Goal: Information Seeking & Learning: Learn about a topic

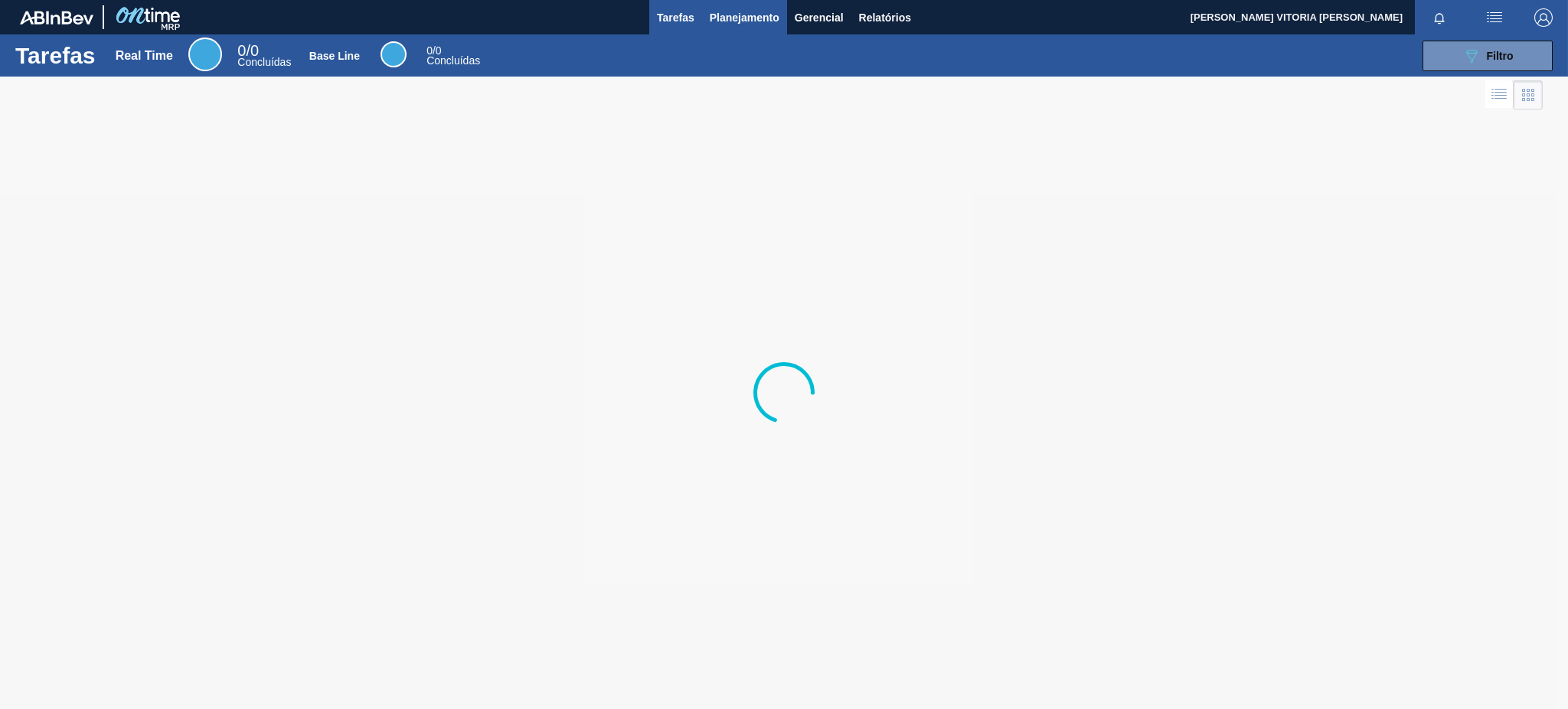
click at [721, 22] on span "Planejamento" at bounding box center [744, 18] width 70 height 18
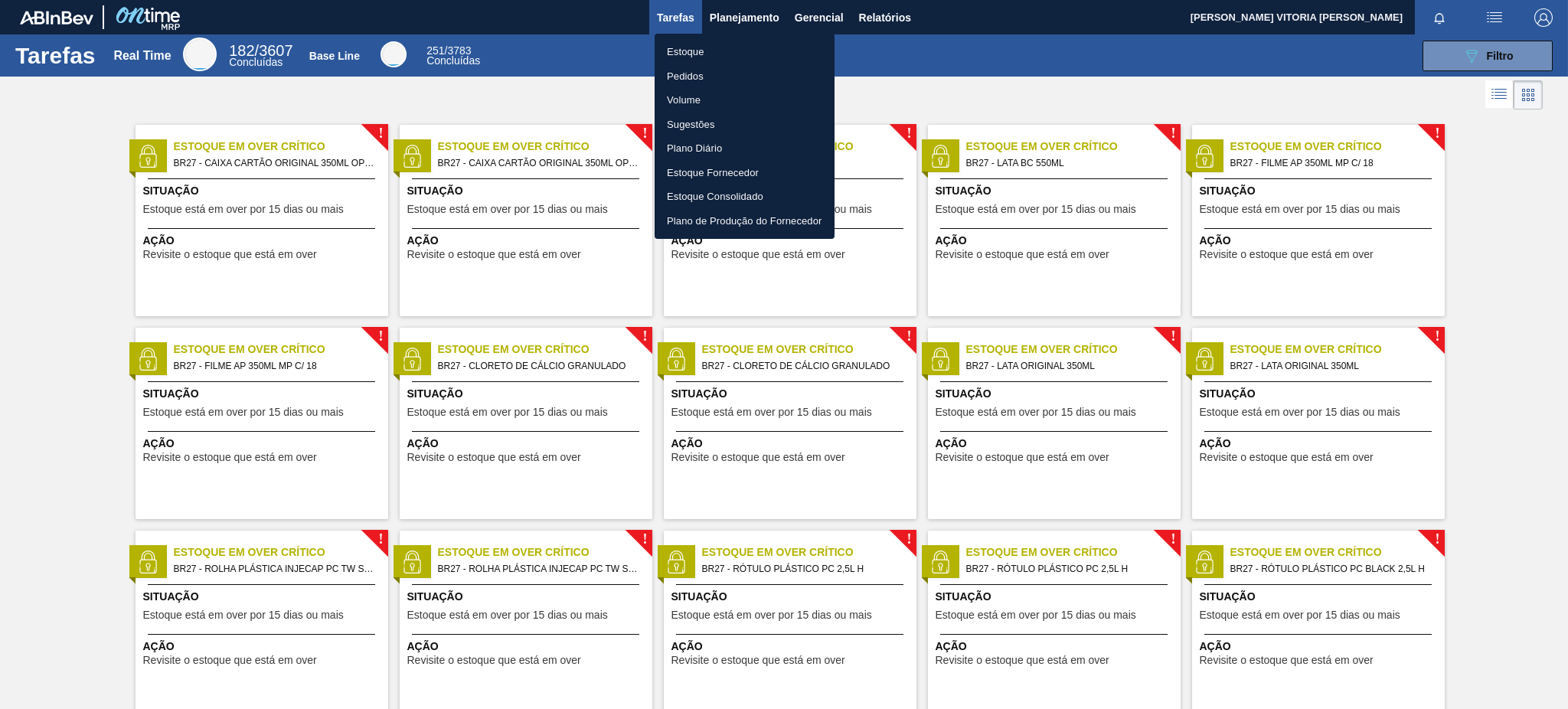
click at [724, 50] on li "Estoque" at bounding box center [744, 52] width 180 height 25
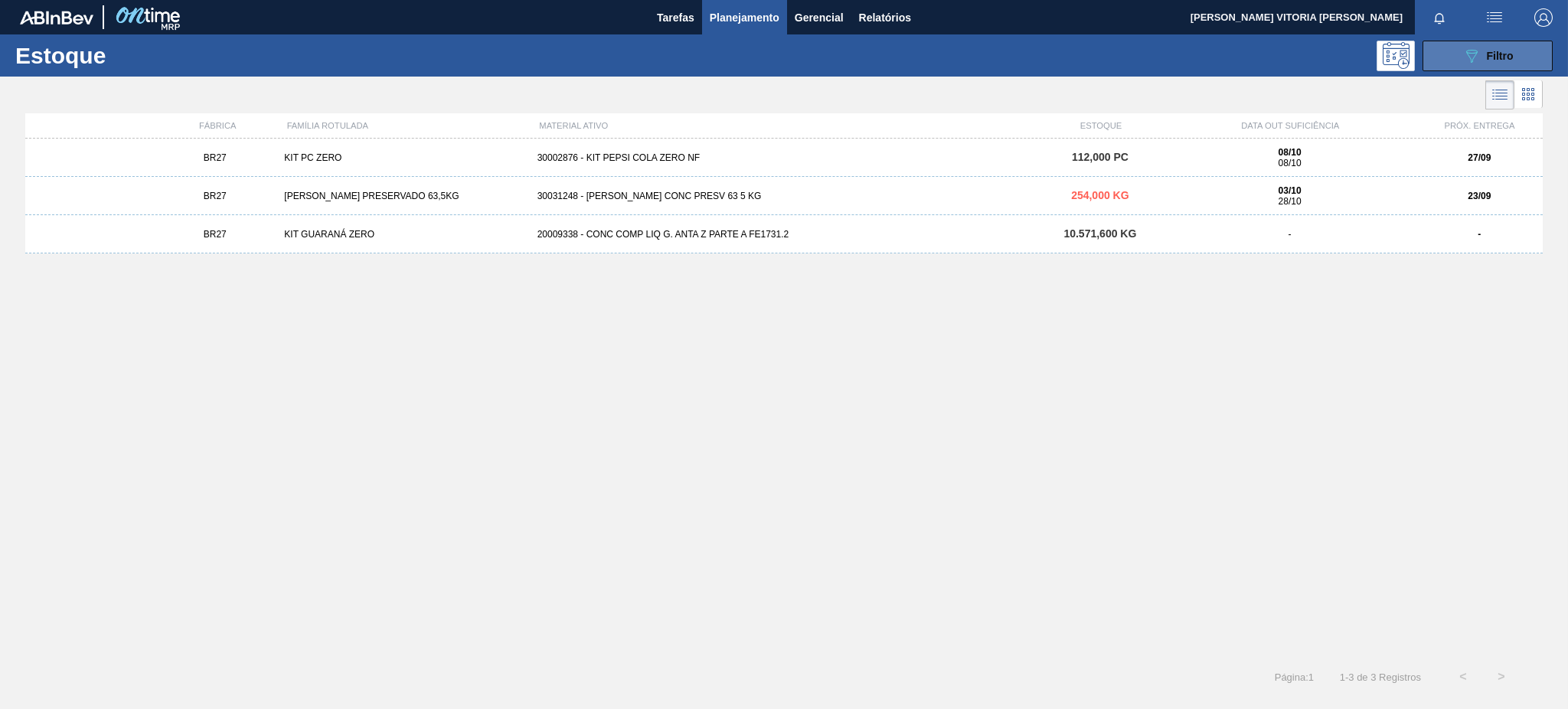
click at [1449, 61] on button "089F7B8B-B2A5-4AFE-B5C0-19BA573D28AC Filtro" at bounding box center [1488, 56] width 130 height 30
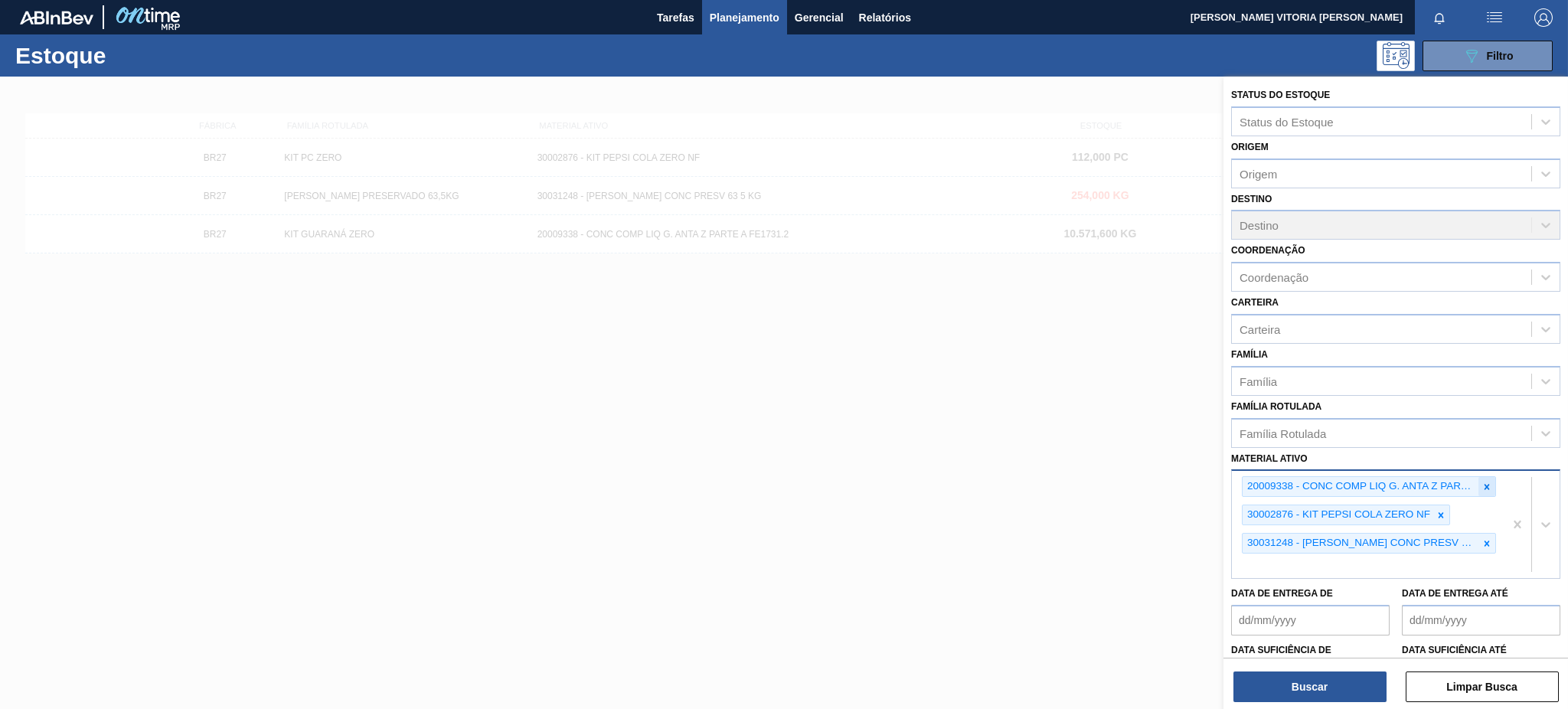
click at [1481, 481] on icon at bounding box center [1486, 486] width 10 height 10
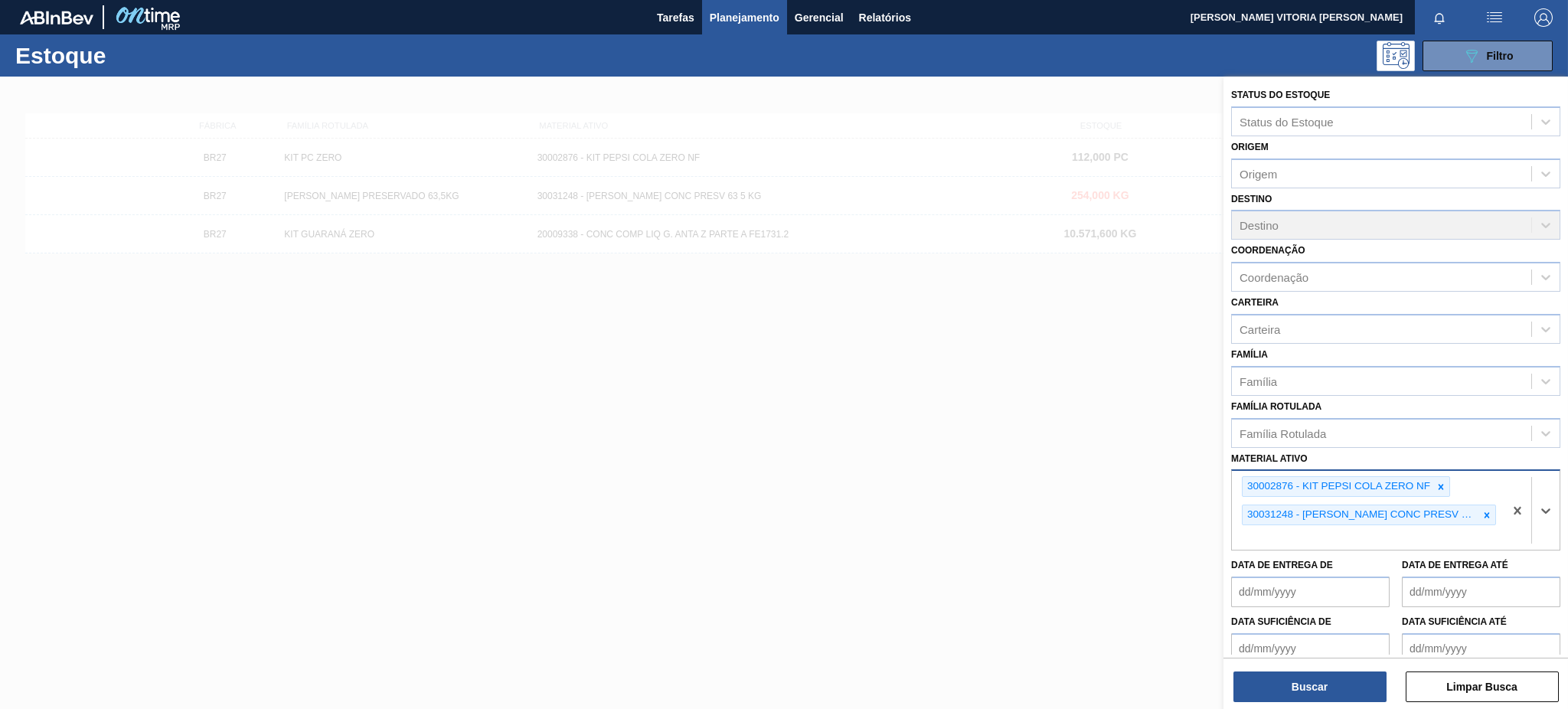
click at [1425, 485] on div "30002876 - KIT PEPSI COLA ZERO NF" at bounding box center [1337, 486] width 190 height 19
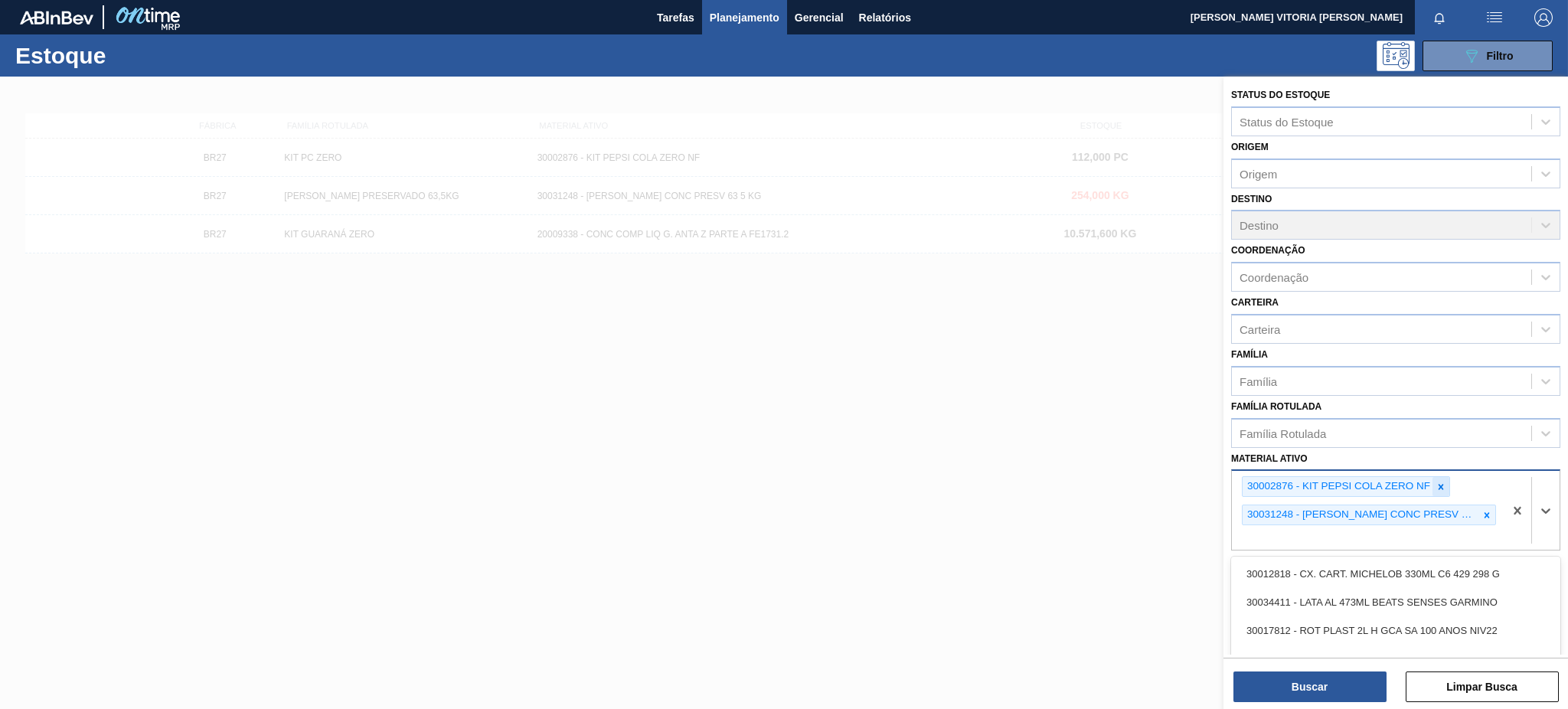
click at [1437, 482] on icon at bounding box center [1441, 486] width 10 height 10
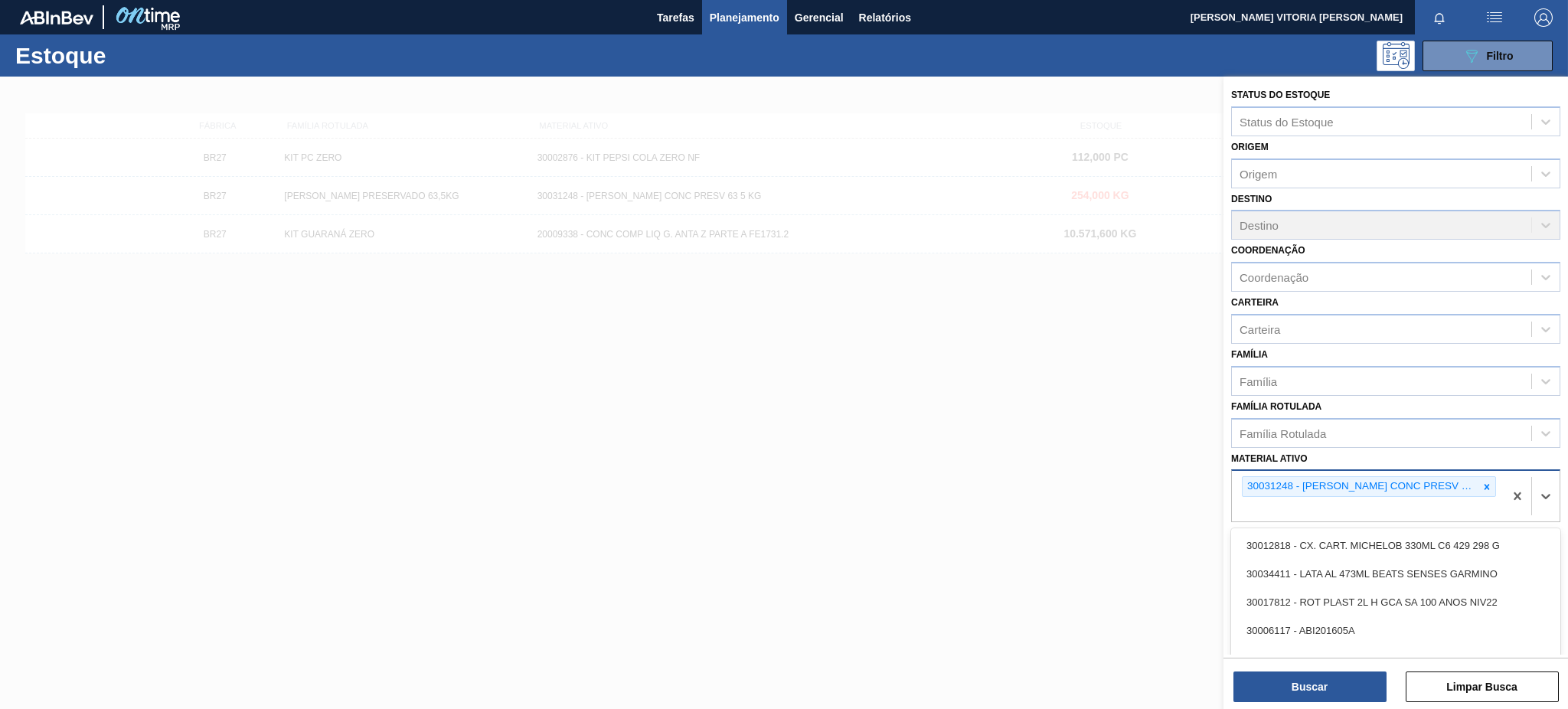
click at [1476, 479] on div "30031248 - [PERSON_NAME] CONC PRESV 63 5 KG" at bounding box center [1360, 486] width 236 height 19
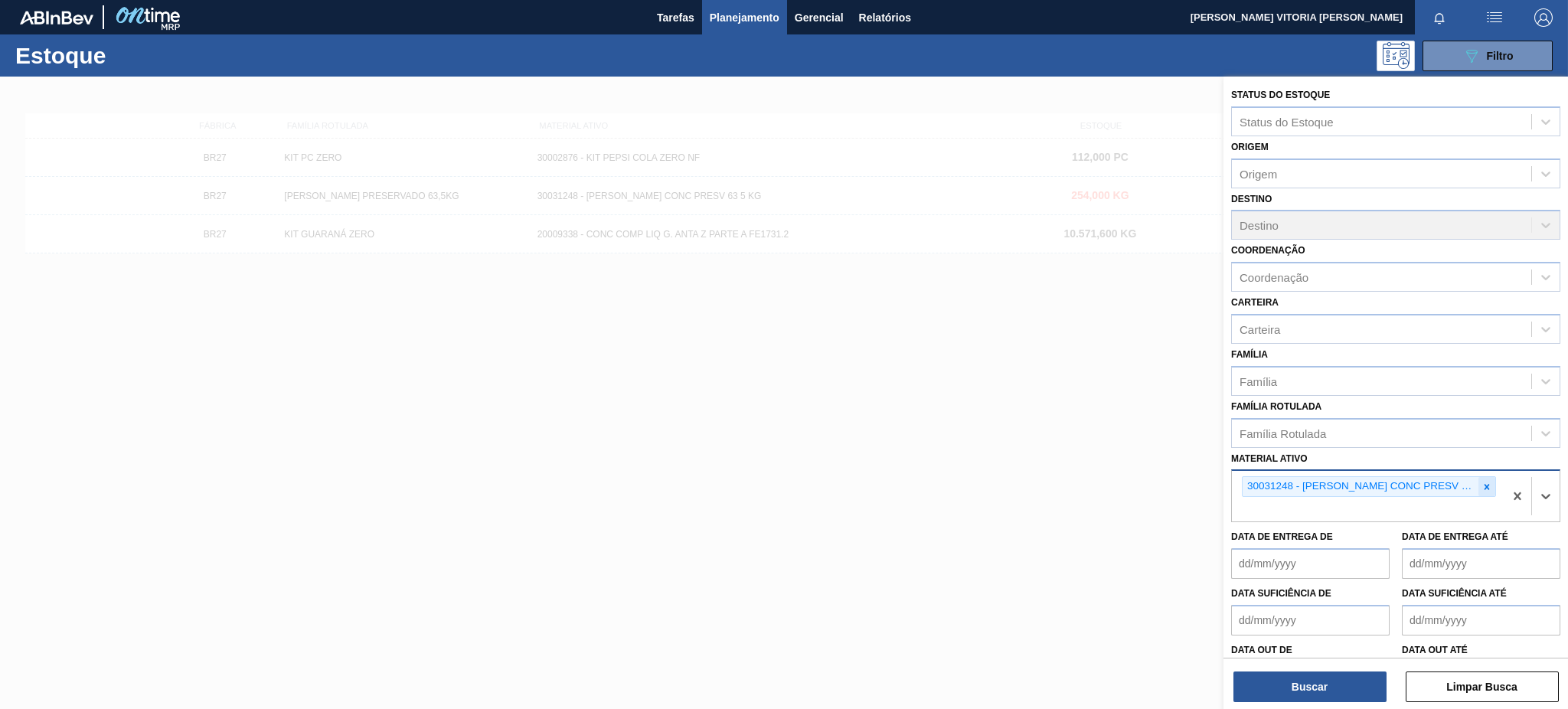
click at [1481, 483] on icon at bounding box center [1486, 486] width 10 height 10
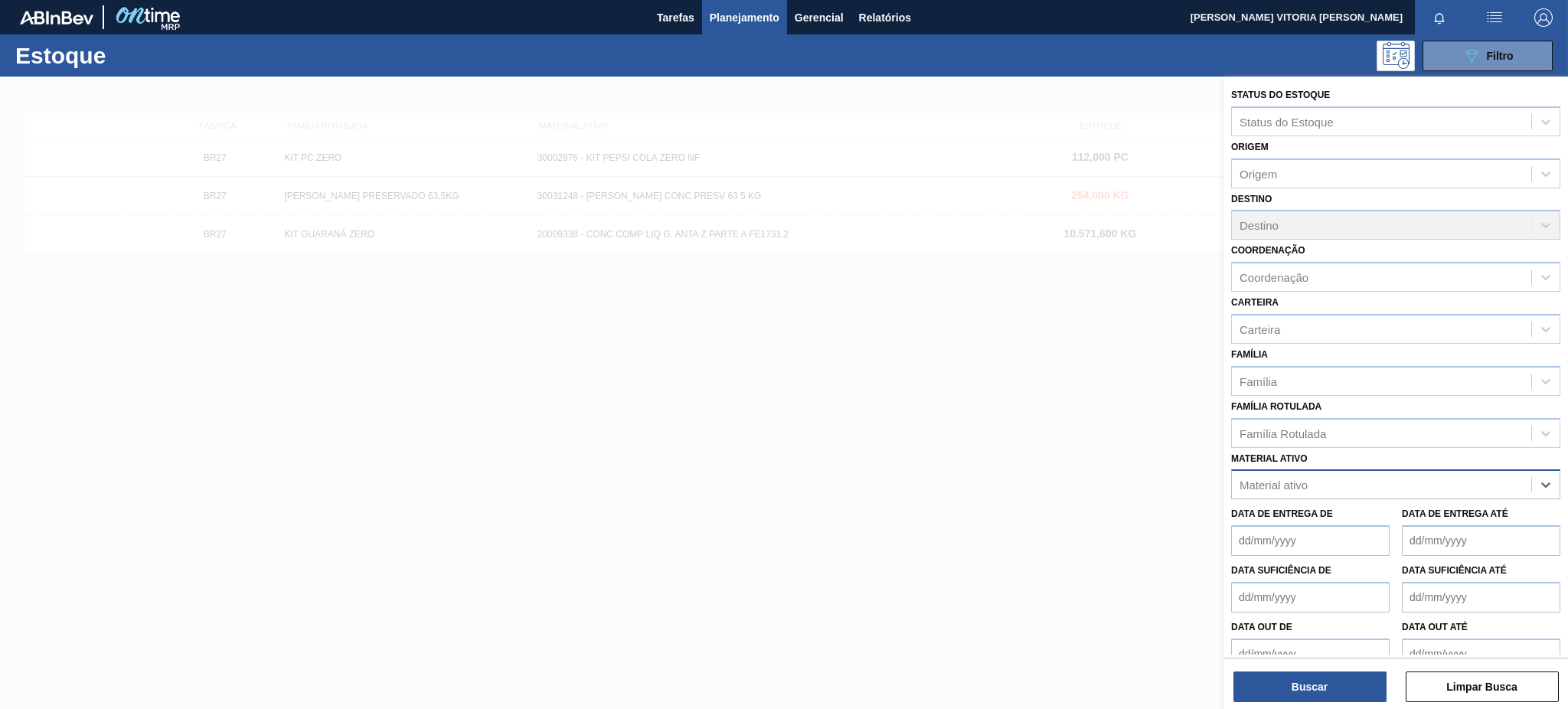
paste ativo "30009591"
type ativo "30009591"
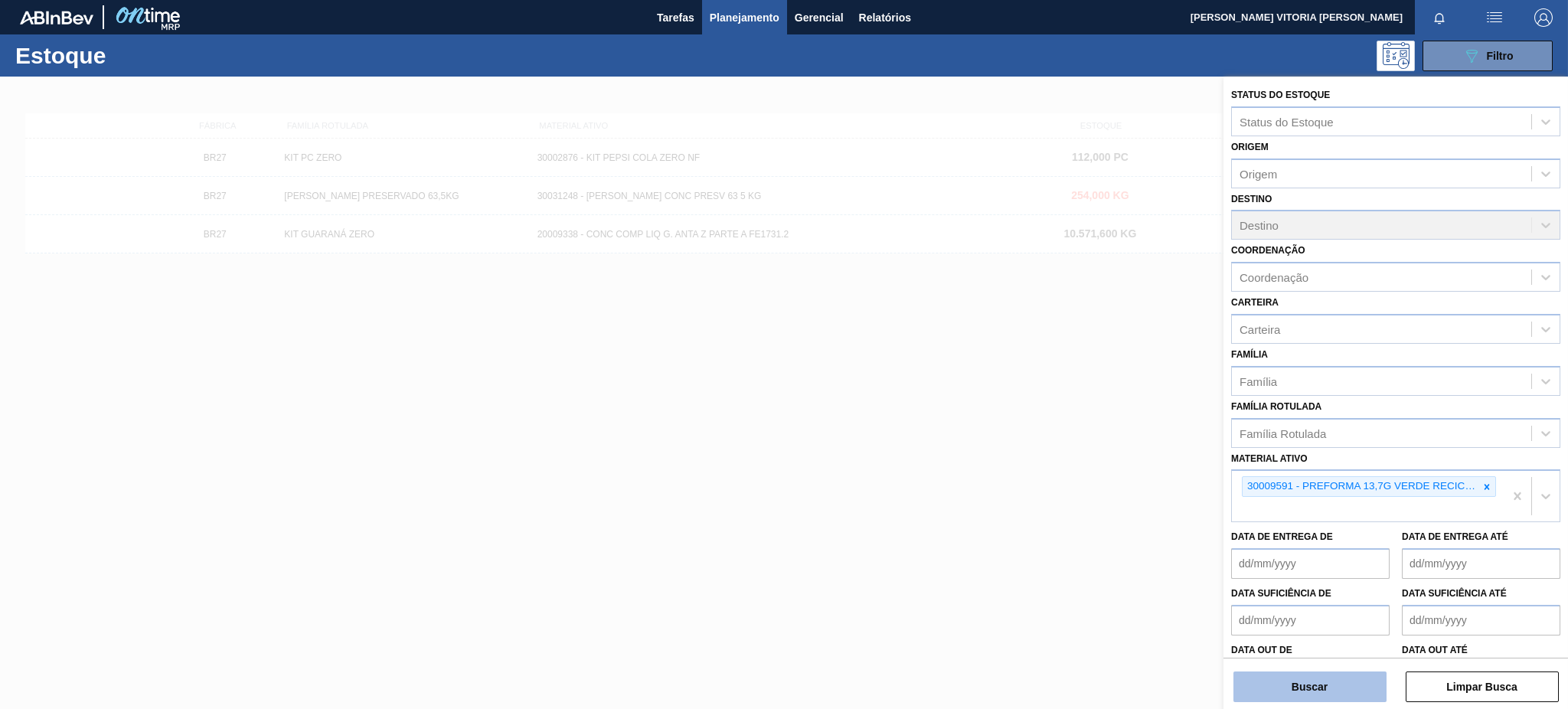
click at [1354, 691] on button "Buscar" at bounding box center [1310, 687] width 153 height 30
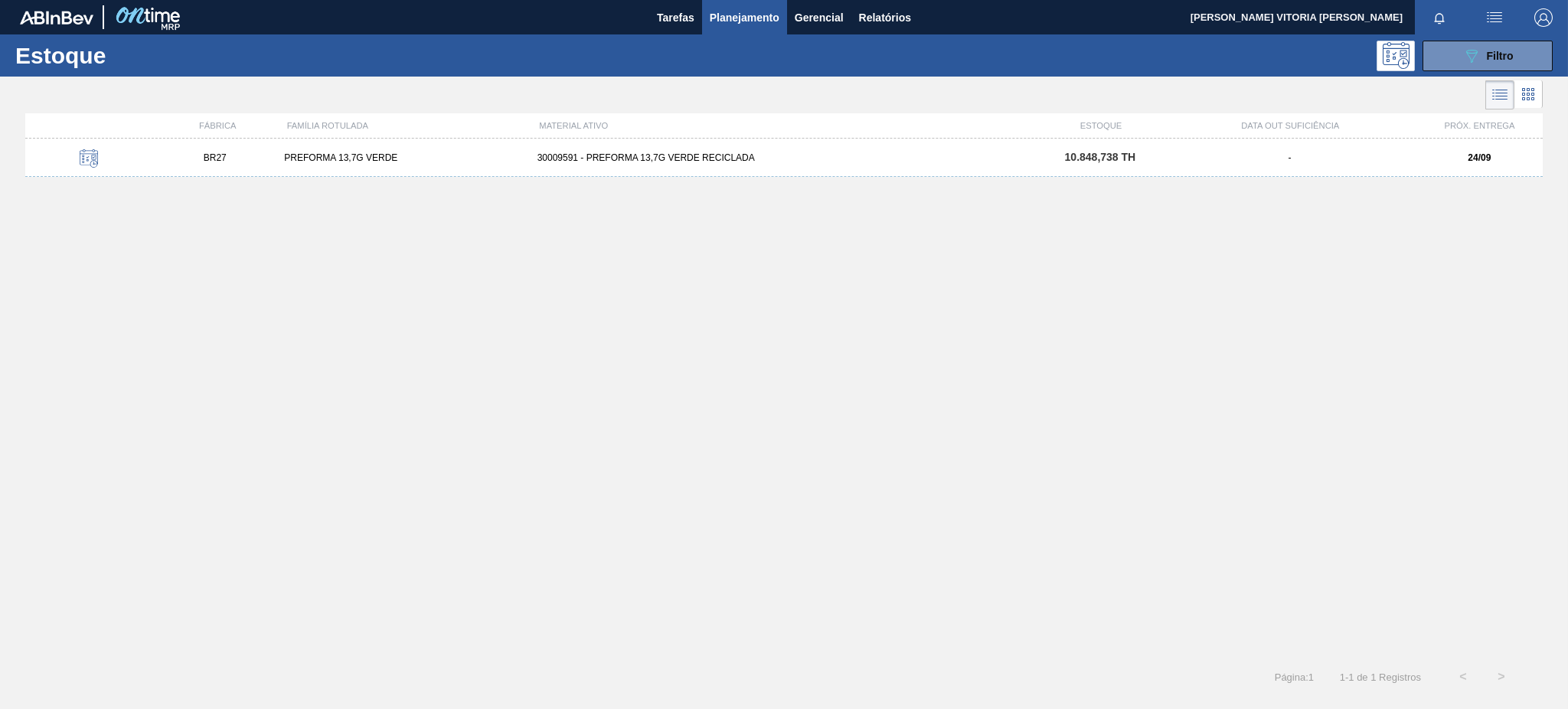
click at [1183, 147] on div "BR27 PREFORMA 13,7G VERDE 30009591 - PREFORMA 13,7G VERDE RECICLADA 10.848,738 …" at bounding box center [784, 158] width 1518 height 38
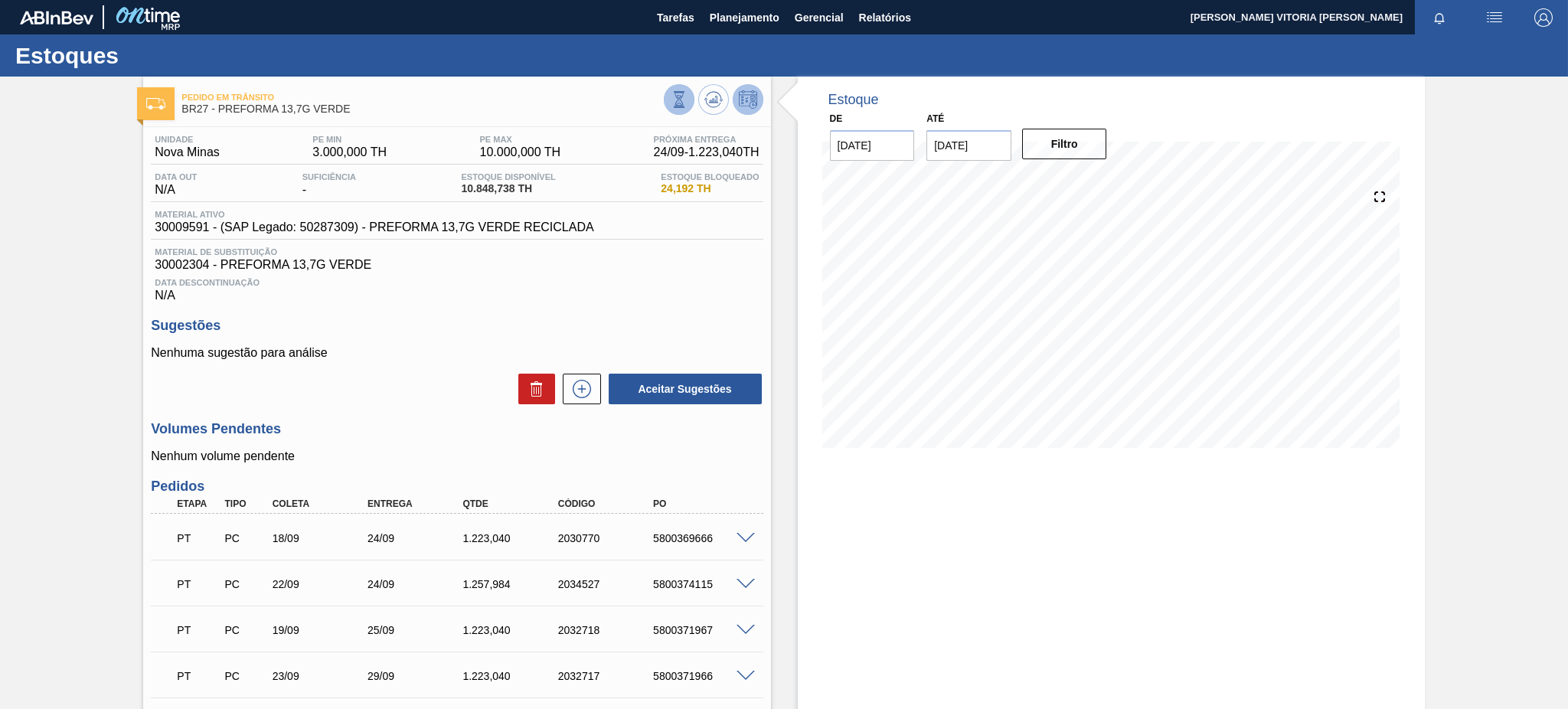
click at [683, 104] on icon at bounding box center [679, 99] width 17 height 17
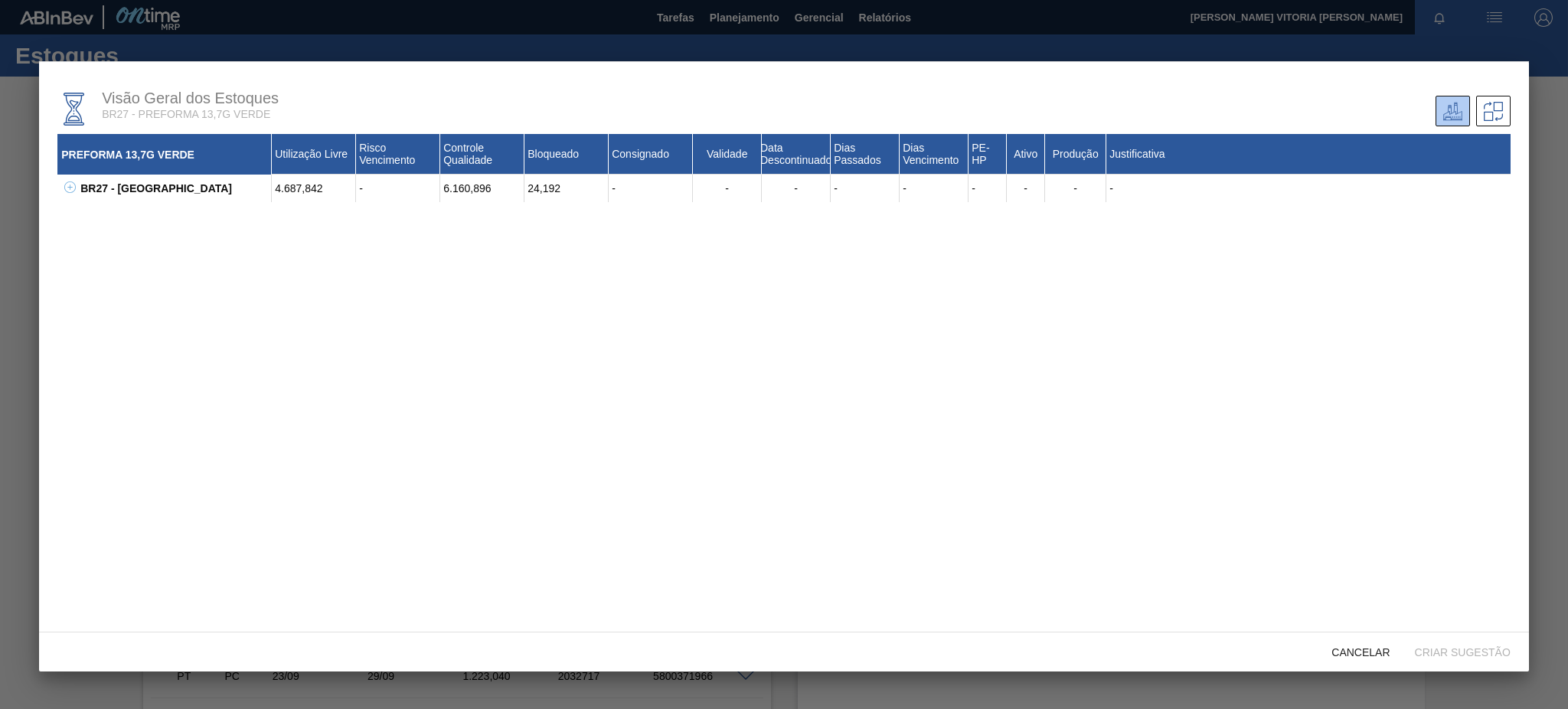
click at [67, 183] on icon at bounding box center [70, 187] width 11 height 11
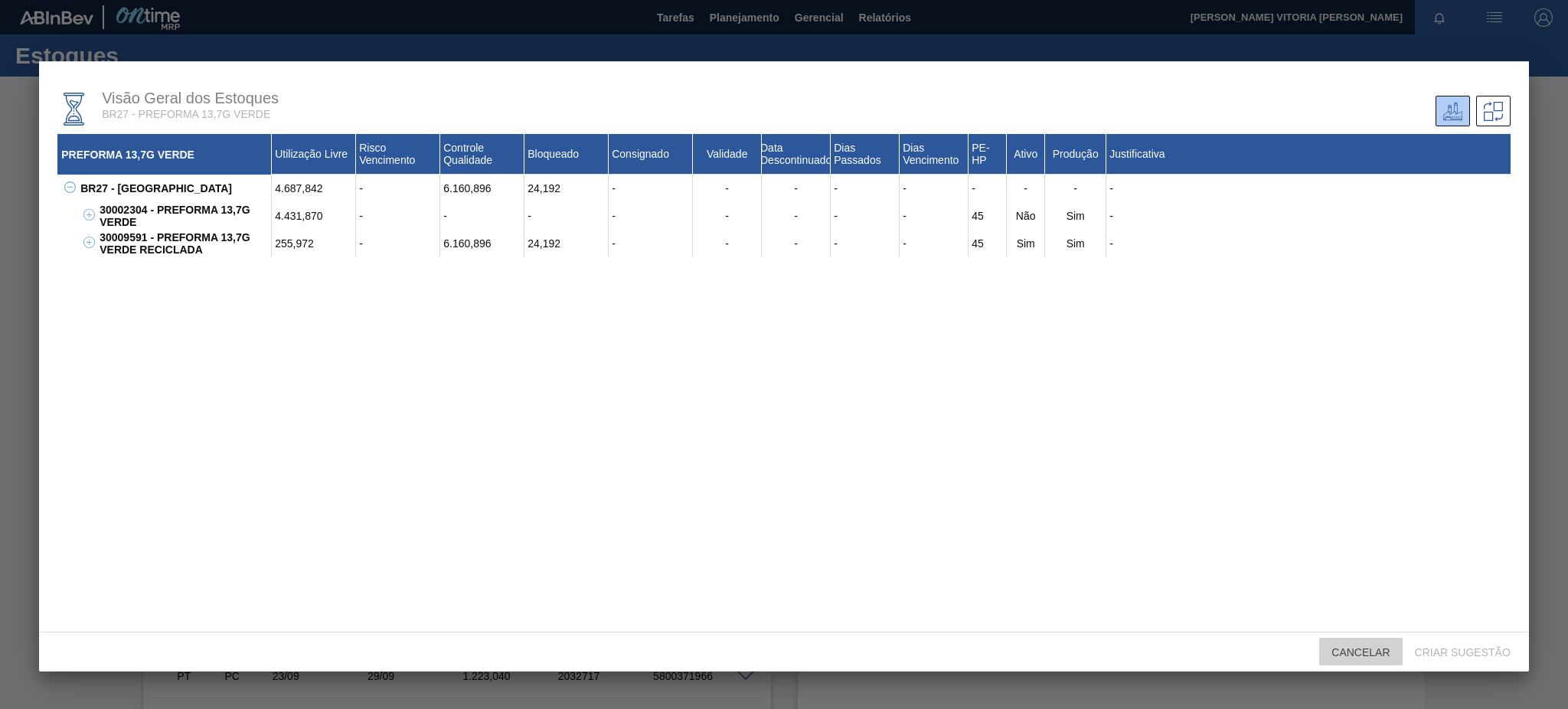
click at [1360, 640] on div "Cancelar" at bounding box center [1360, 651] width 83 height 28
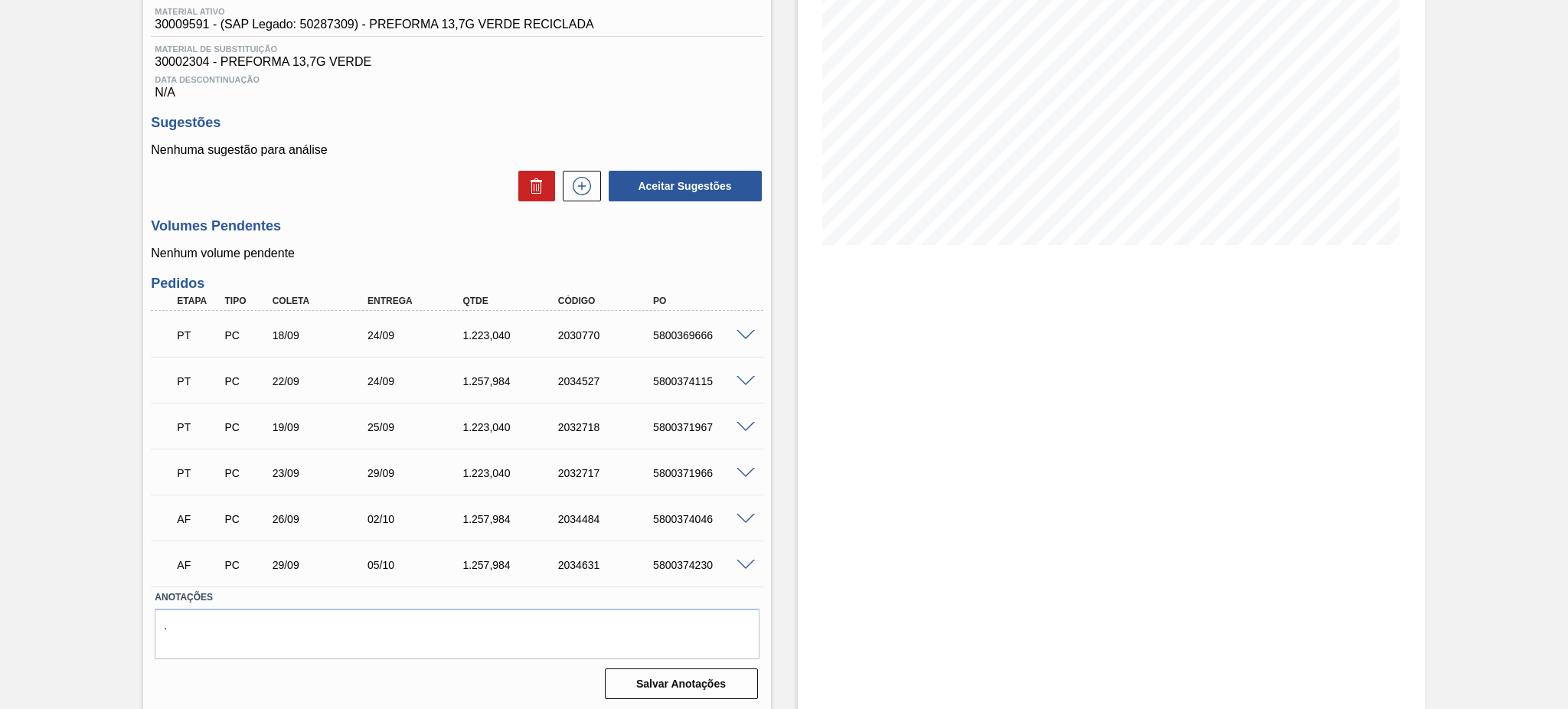
scroll to position [203, 0]
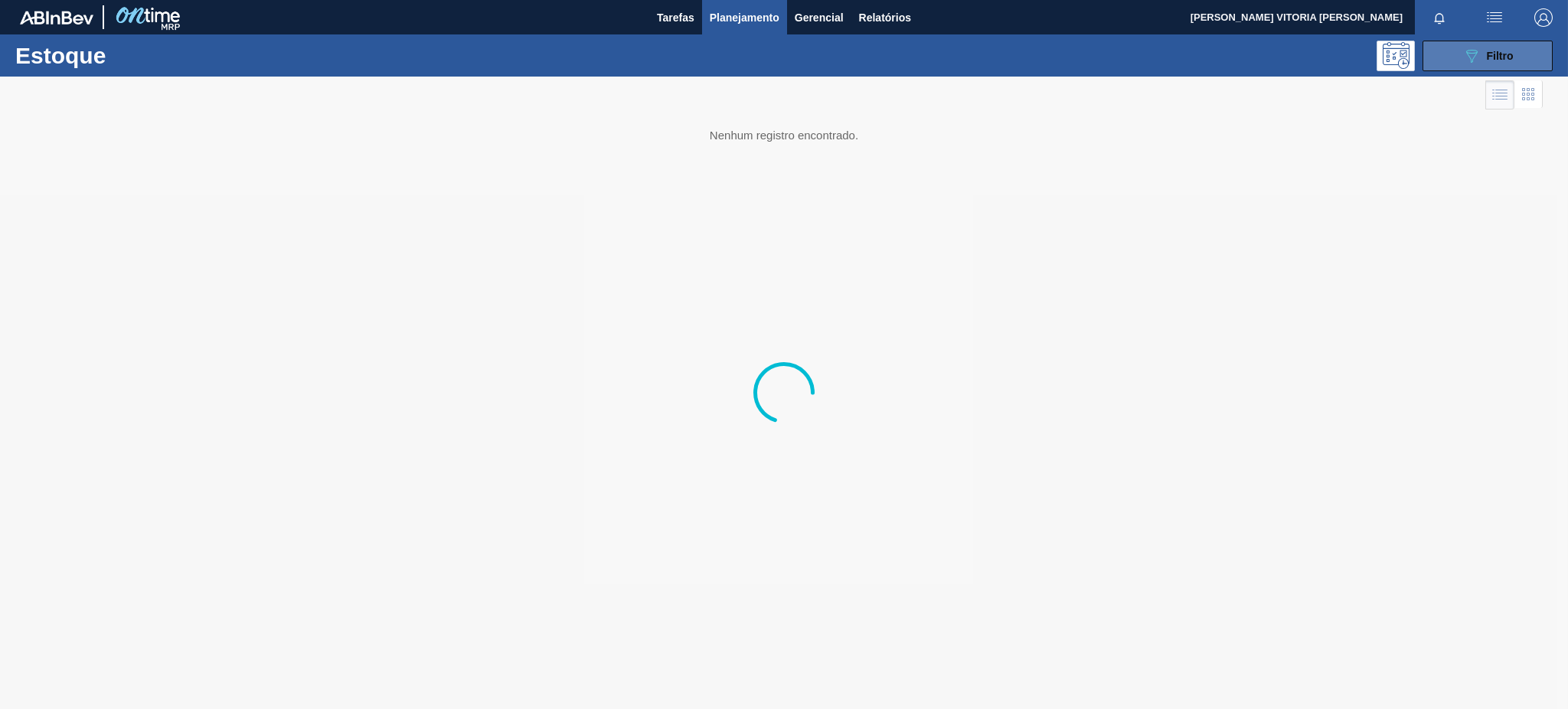
click at [1491, 41] on button "089F7B8B-B2A5-4AFE-B5C0-19BA573D28AC Filtro" at bounding box center [1488, 56] width 130 height 30
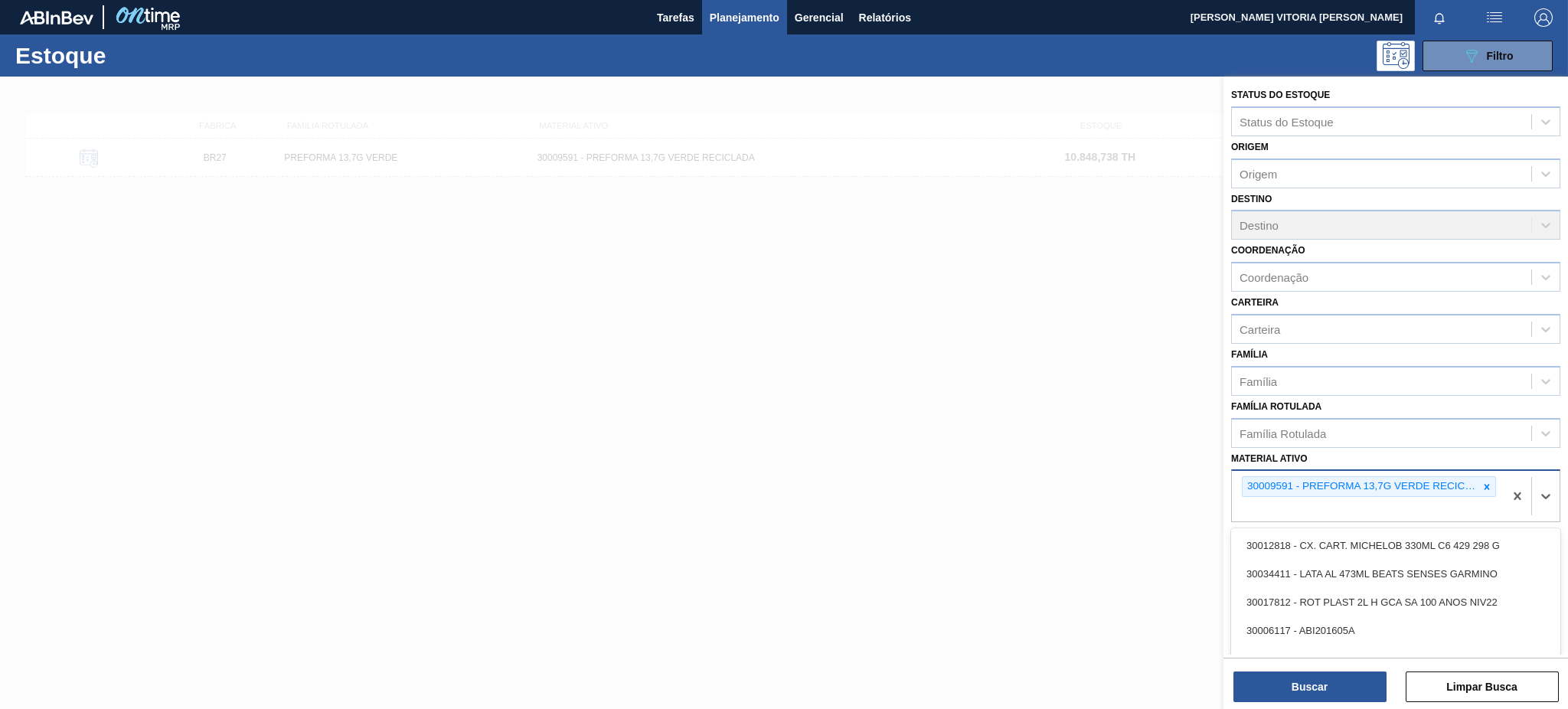
click at [1457, 491] on div "30009591 - PREFORMA 13,7G VERDE RECICLADA" at bounding box center [1368, 486] width 254 height 21
paste ativo "30029828"
type ativo "30029828"
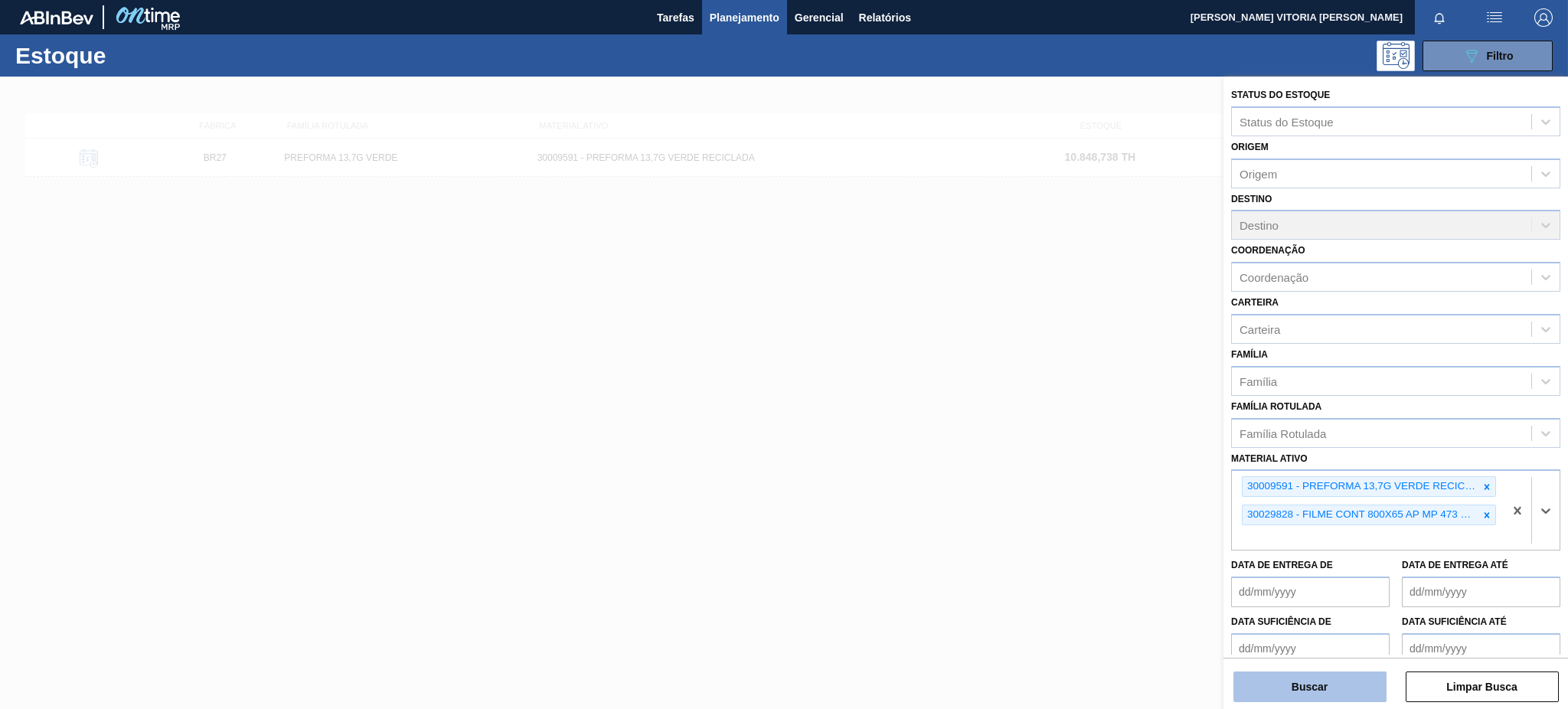
click at [1332, 694] on button "Buscar" at bounding box center [1310, 687] width 153 height 30
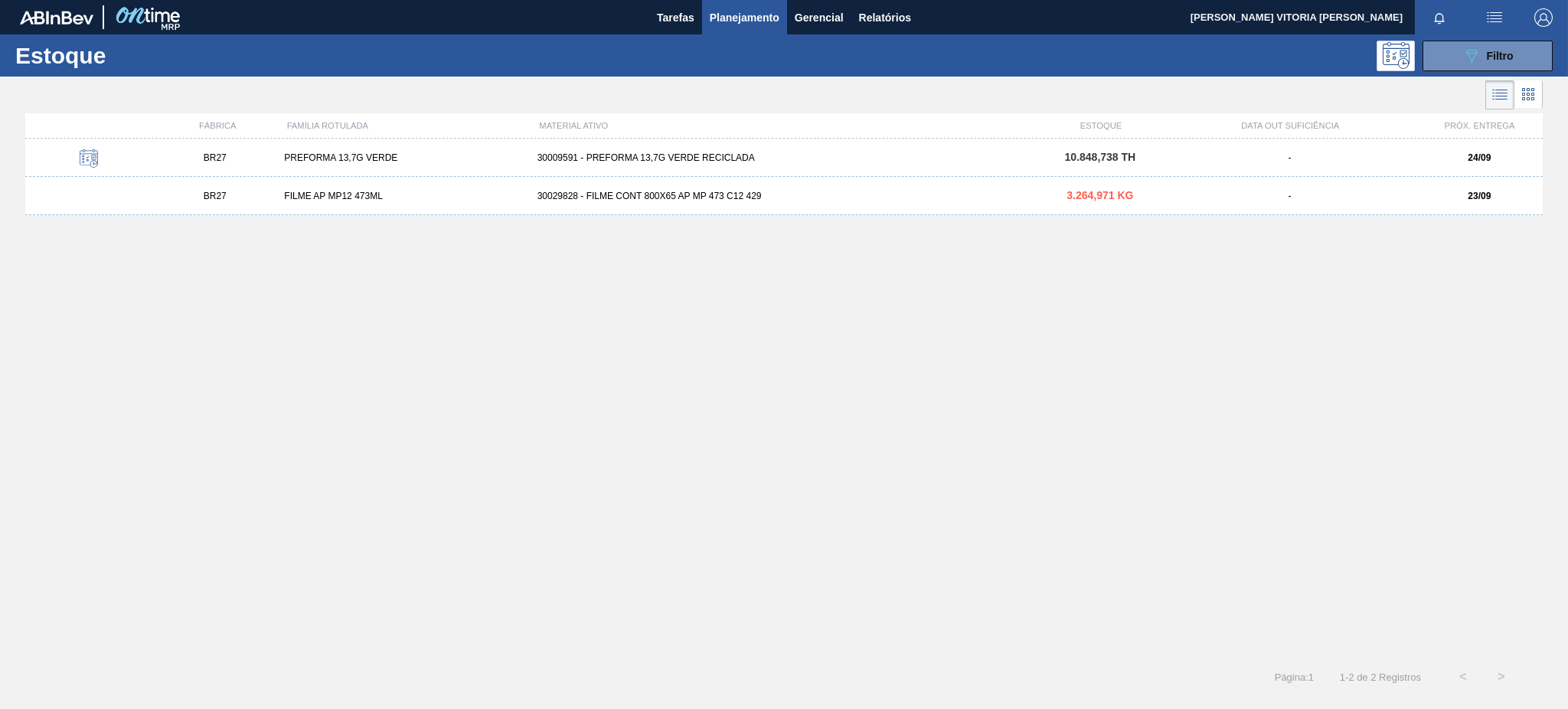
click at [1409, 196] on div "-" at bounding box center [1289, 195] width 252 height 10
click at [1425, 53] on button "089F7B8B-B2A5-4AFE-B5C0-19BA573D28AC Filtro" at bounding box center [1488, 56] width 130 height 30
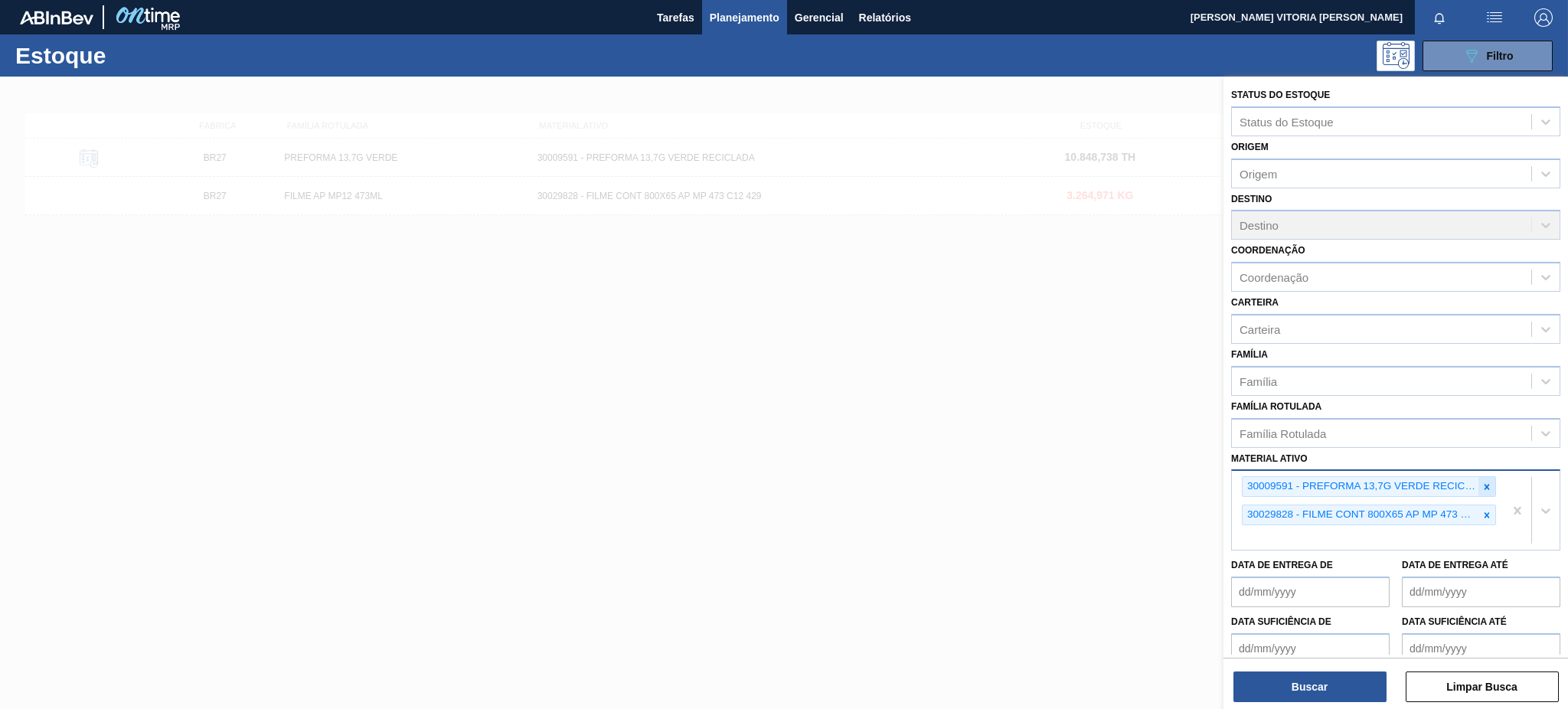
click at [1478, 481] on div at bounding box center [1486, 486] width 17 height 19
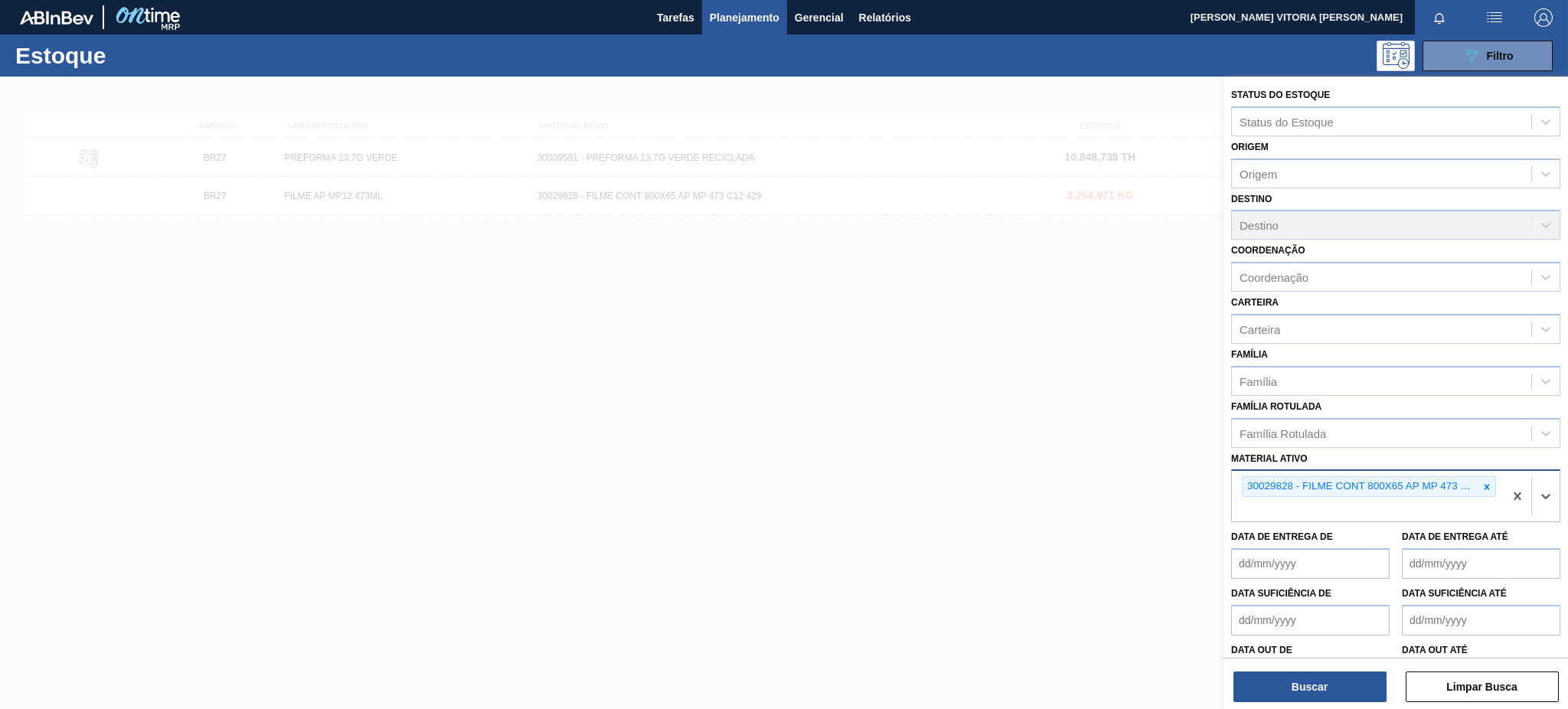
click at [1484, 481] on icon at bounding box center [1486, 486] width 10 height 10
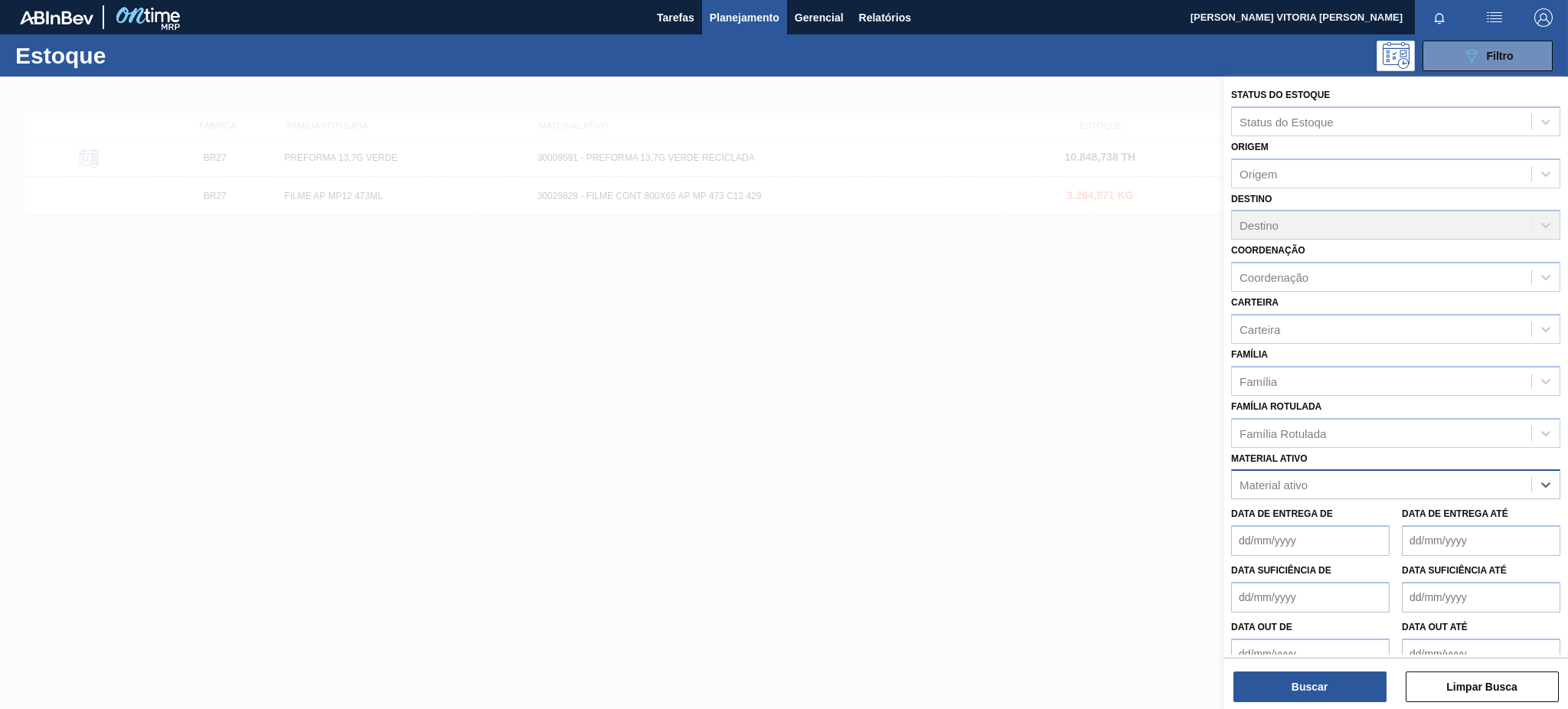
paste ativo "30030778"
type ativo "30030778"
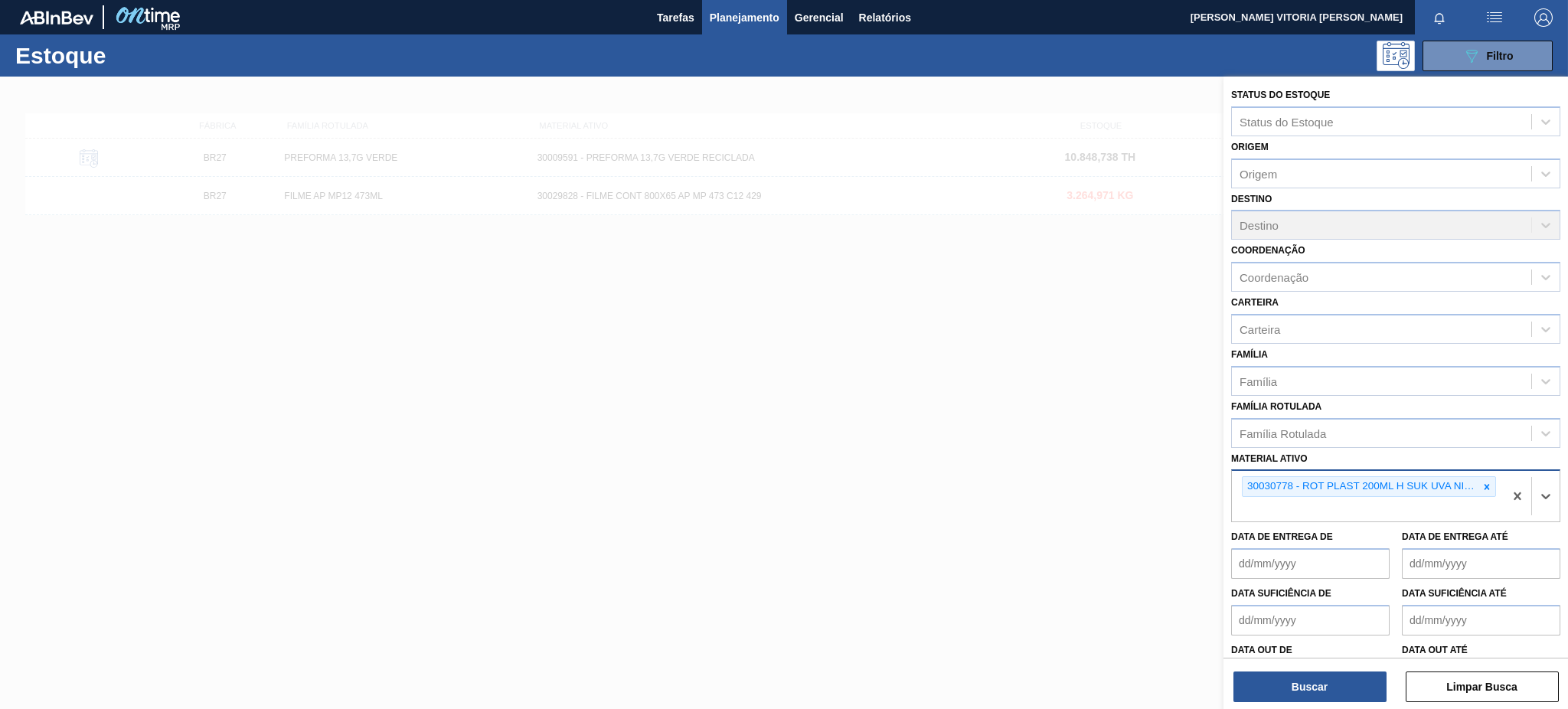
paste ativo "30030870"
type ativo "30030870"
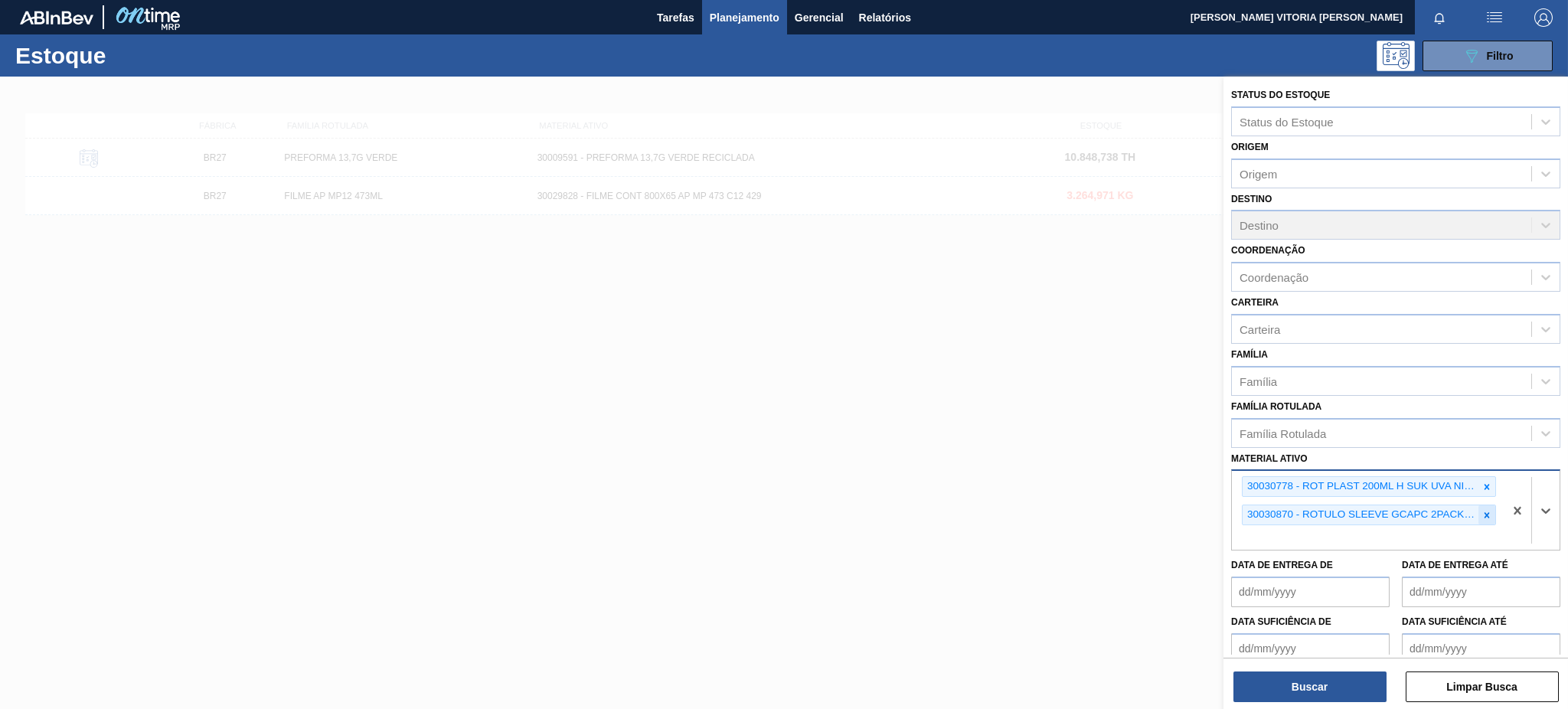
click at [1478, 506] on div at bounding box center [1486, 515] width 17 height 19
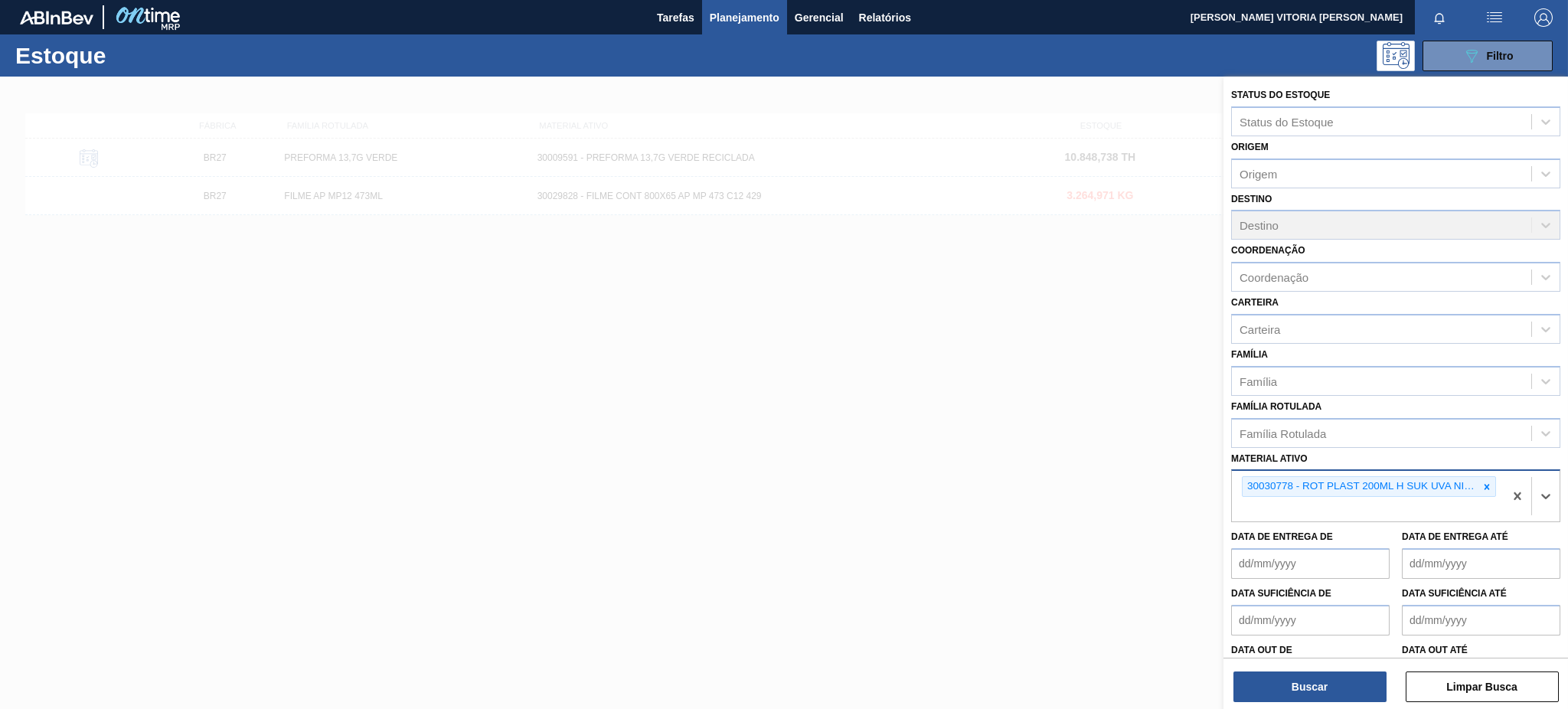
paste ativo "30030784"
type ativo "30030784"
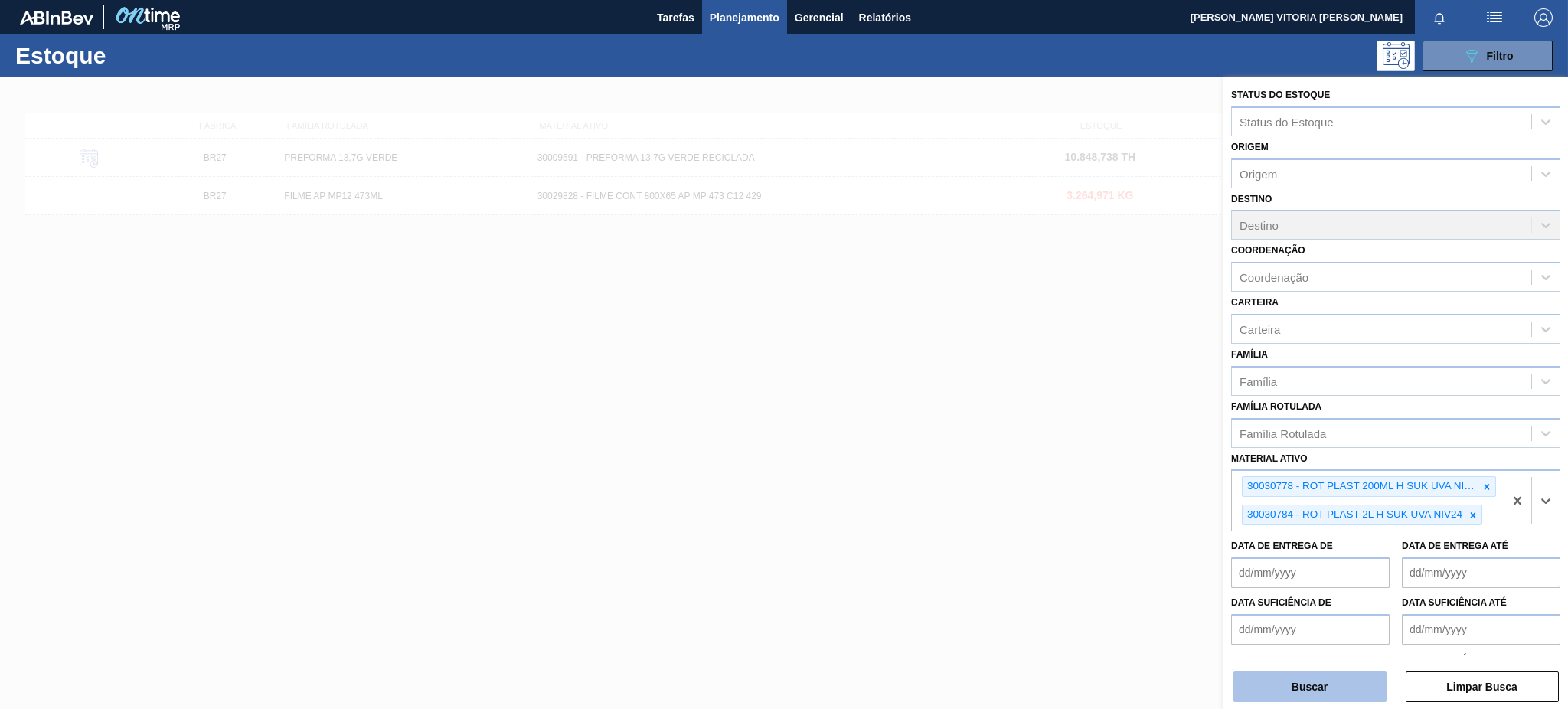
click at [1355, 683] on button "Buscar" at bounding box center [1310, 687] width 153 height 30
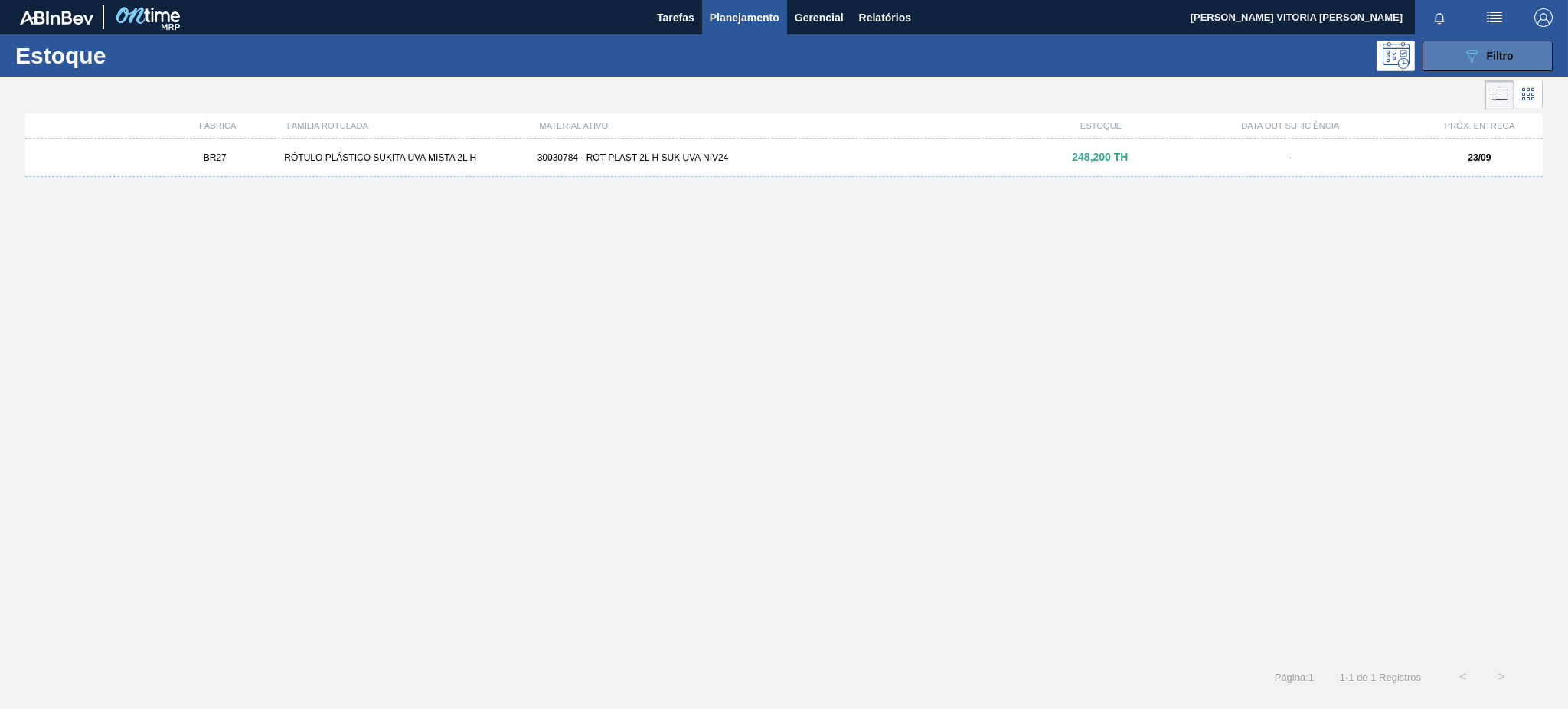
click at [1481, 58] on div "089F7B8B-B2A5-4AFE-B5C0-19BA573D28AC Filtro" at bounding box center [1488, 55] width 51 height 18
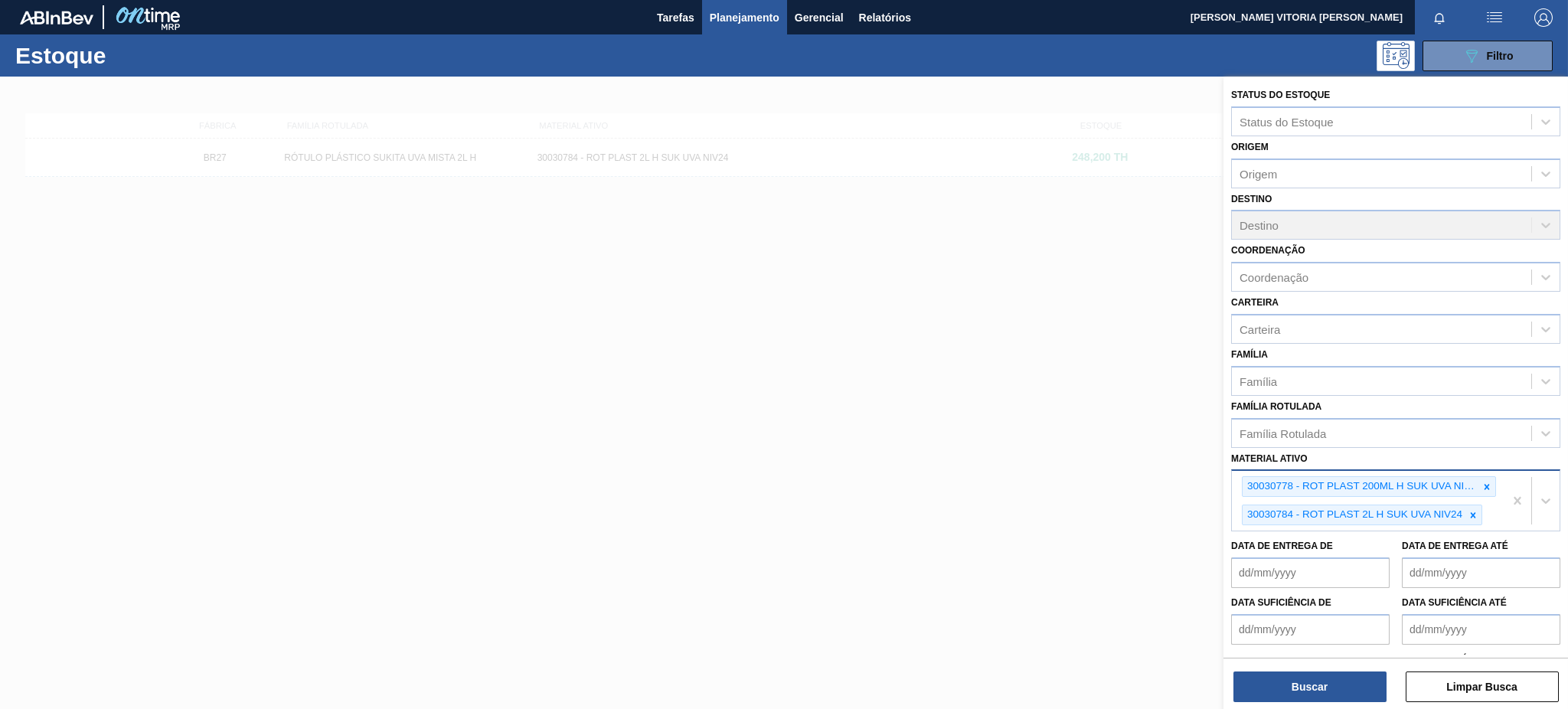
click at [1442, 477] on div "30030778 - ROT PLAST 200ML H SUK UVA NIV24" at bounding box center [1360, 486] width 236 height 19
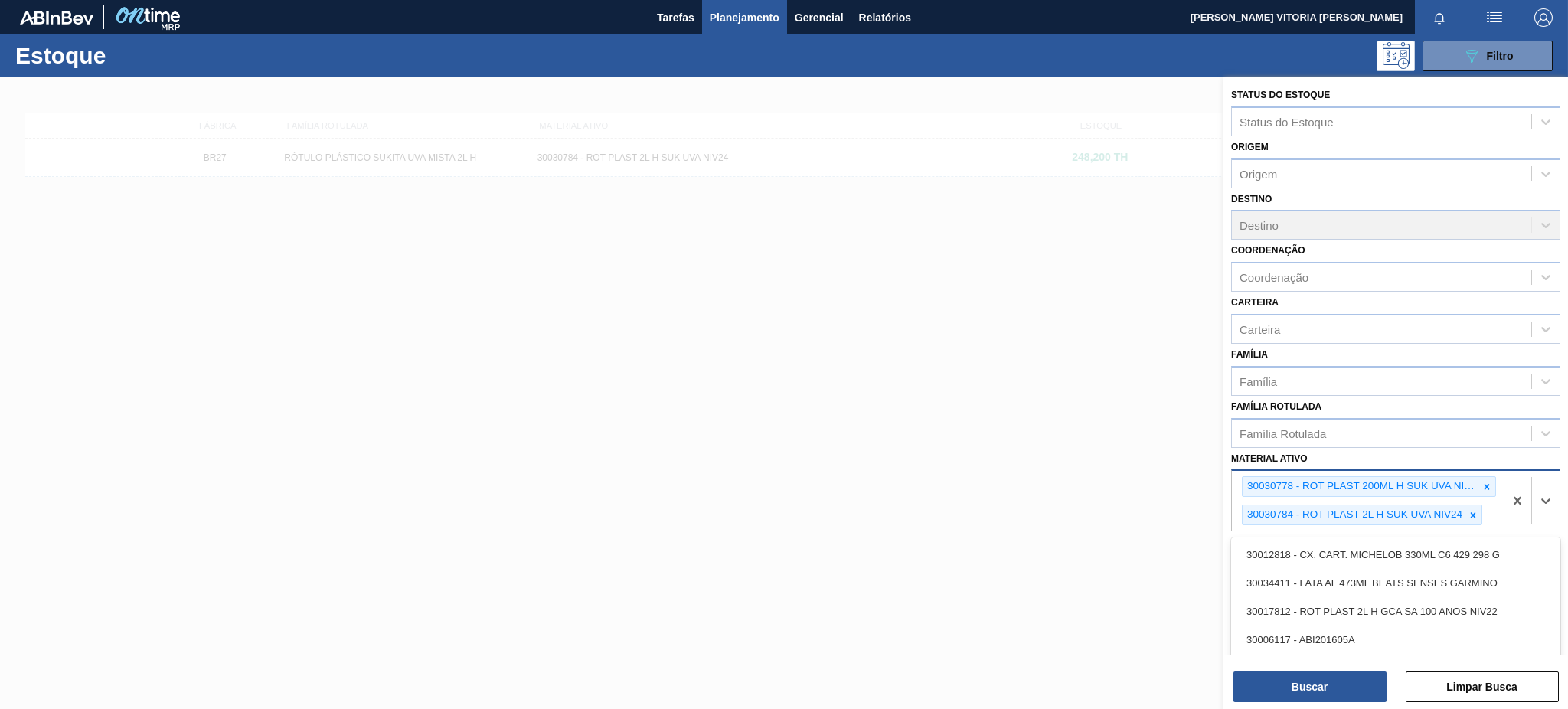
click at [1498, 502] on div "30030778 - ROT PLAST 200ML H SUK UVA NIV24 30030784 - ROT PLAST 2L H SUK UVA NI…" at bounding box center [1368, 501] width 272 height 60
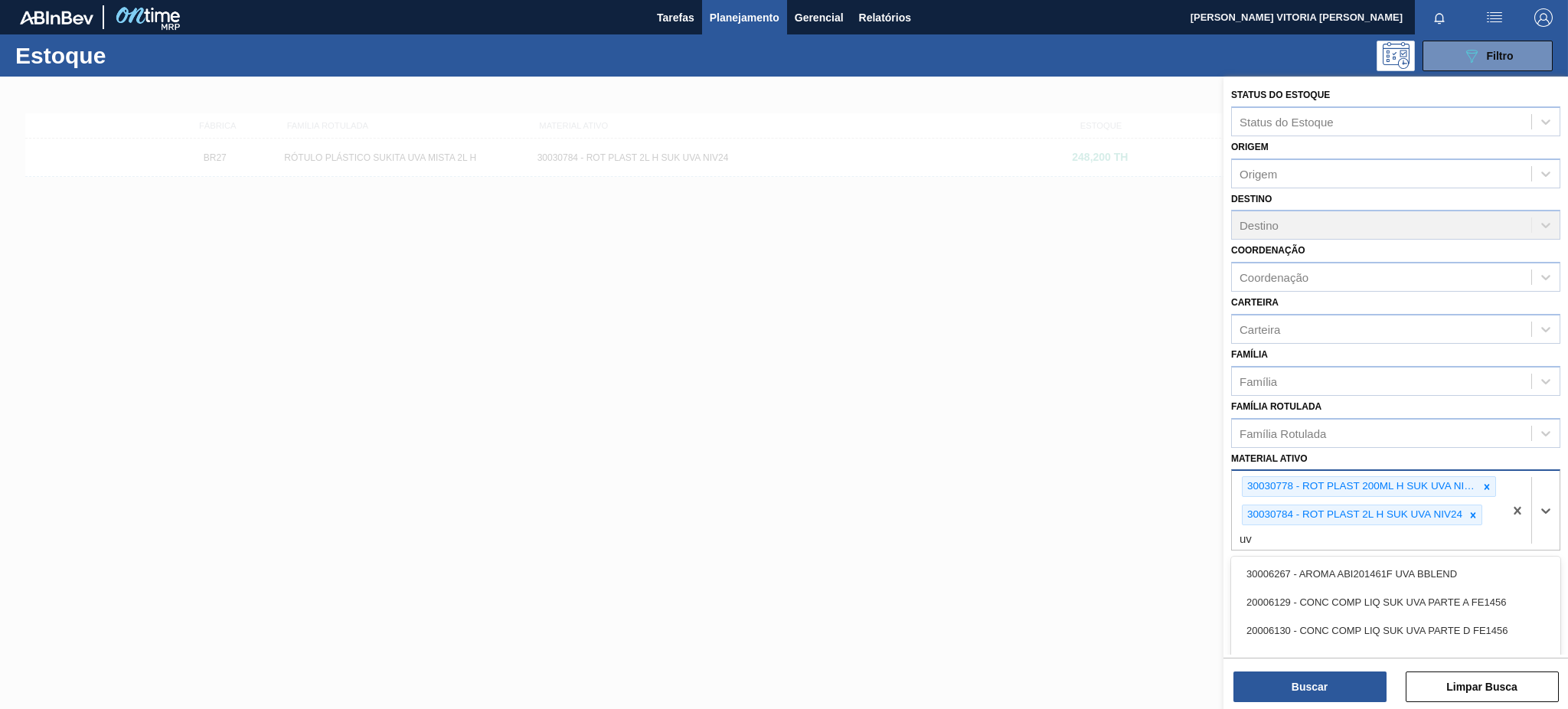
type ativo "uva"
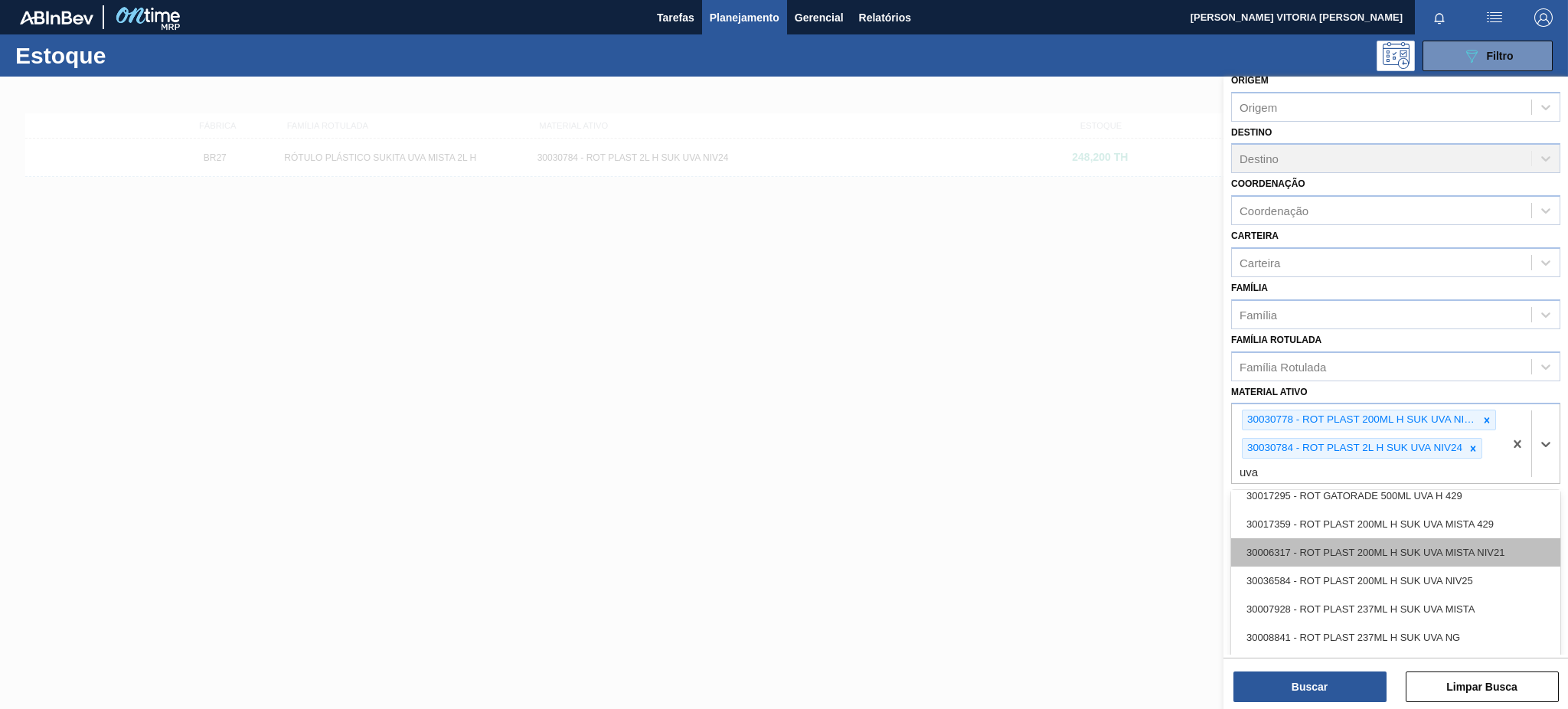
scroll to position [408, 0]
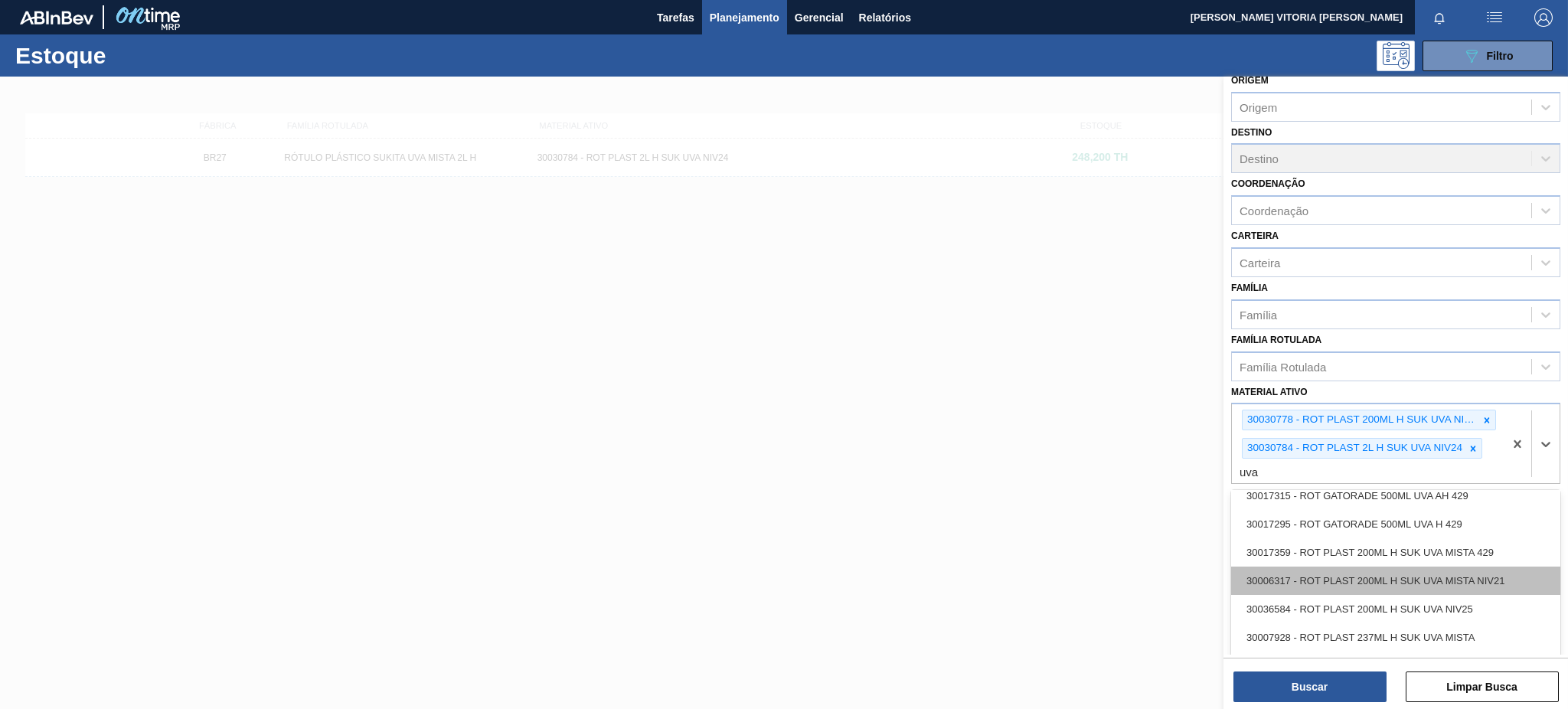
click at [1492, 575] on div "30006317 - ROT PLAST 200ML H SUK UVA MISTA NIV21" at bounding box center [1396, 580] width 329 height 28
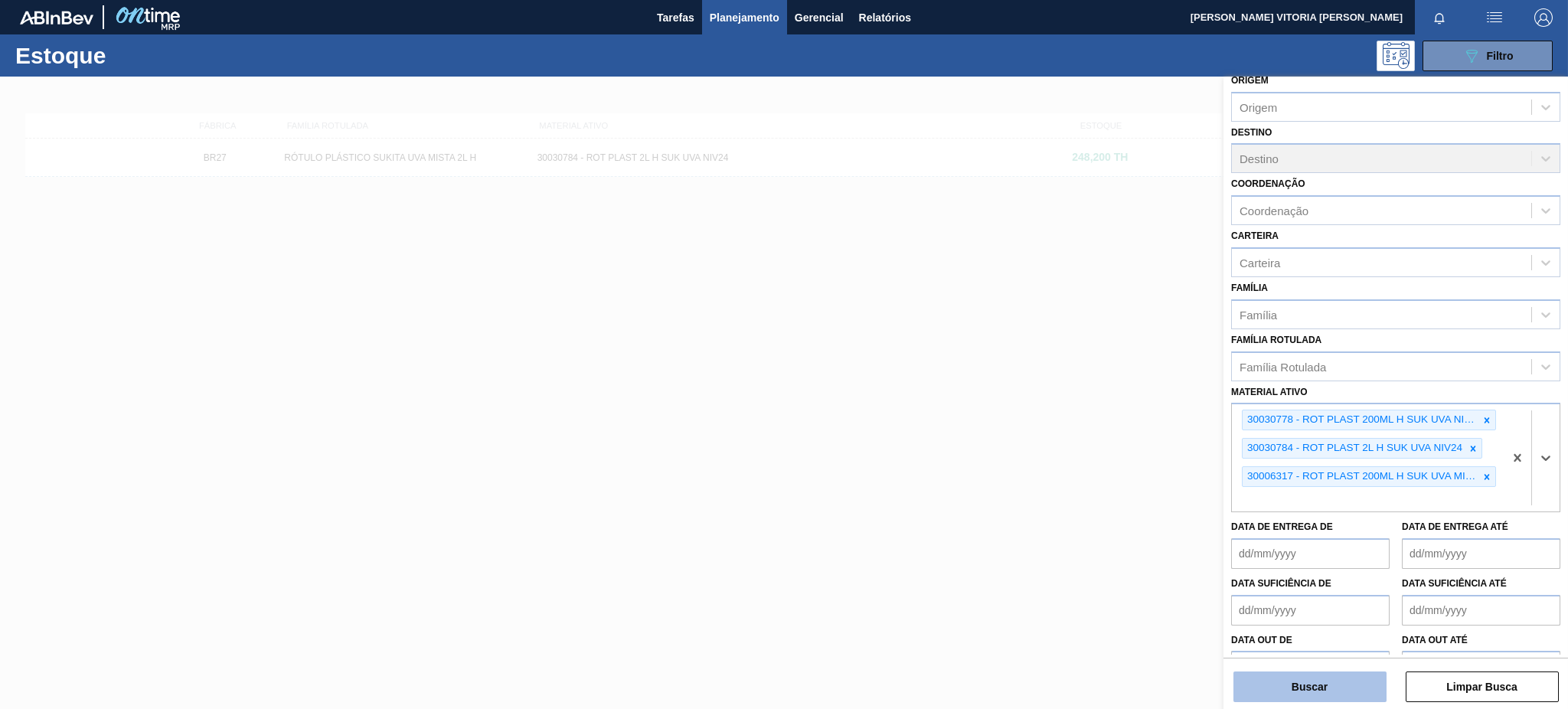
click at [1364, 687] on button "Buscar" at bounding box center [1310, 687] width 153 height 30
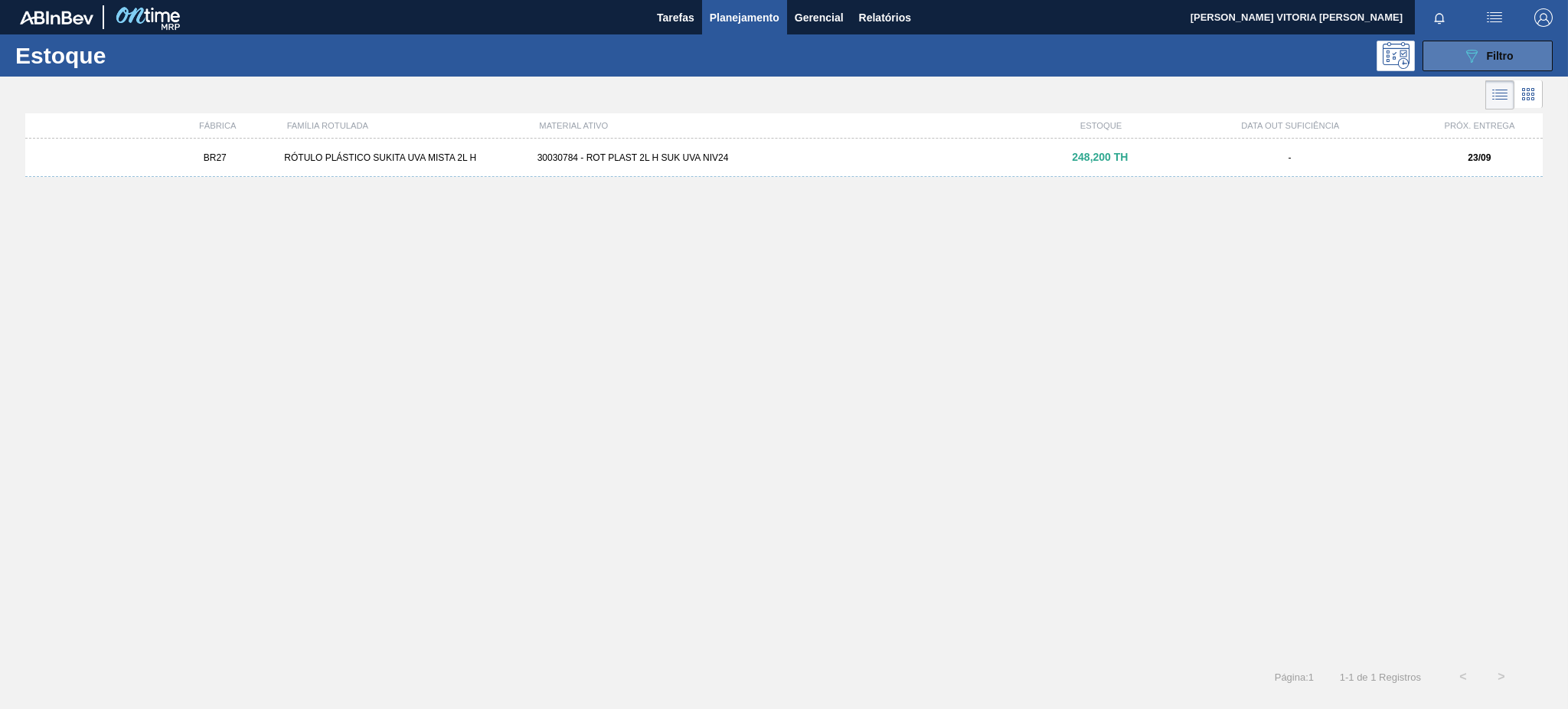
click at [1478, 64] on icon "089F7B8B-B2A5-4AFE-B5C0-19BA573D28AC" at bounding box center [1471, 55] width 18 height 18
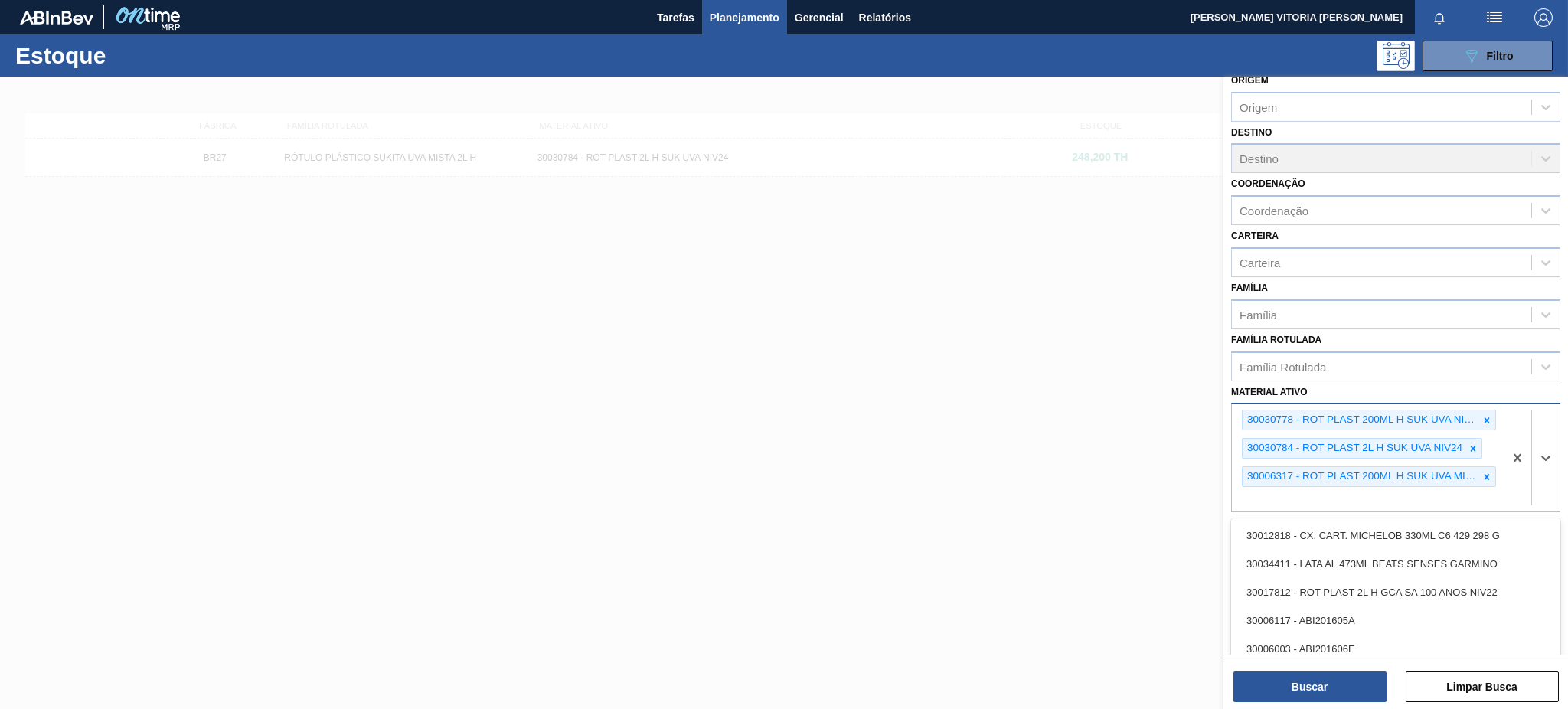
click at [1455, 486] on div "30030778 - ROT PLAST 200ML H SUK UVA NIV24 30030784 - ROT PLAST 2L H SUK UVA NI…" at bounding box center [1368, 458] width 272 height 107
type ativo "uva"
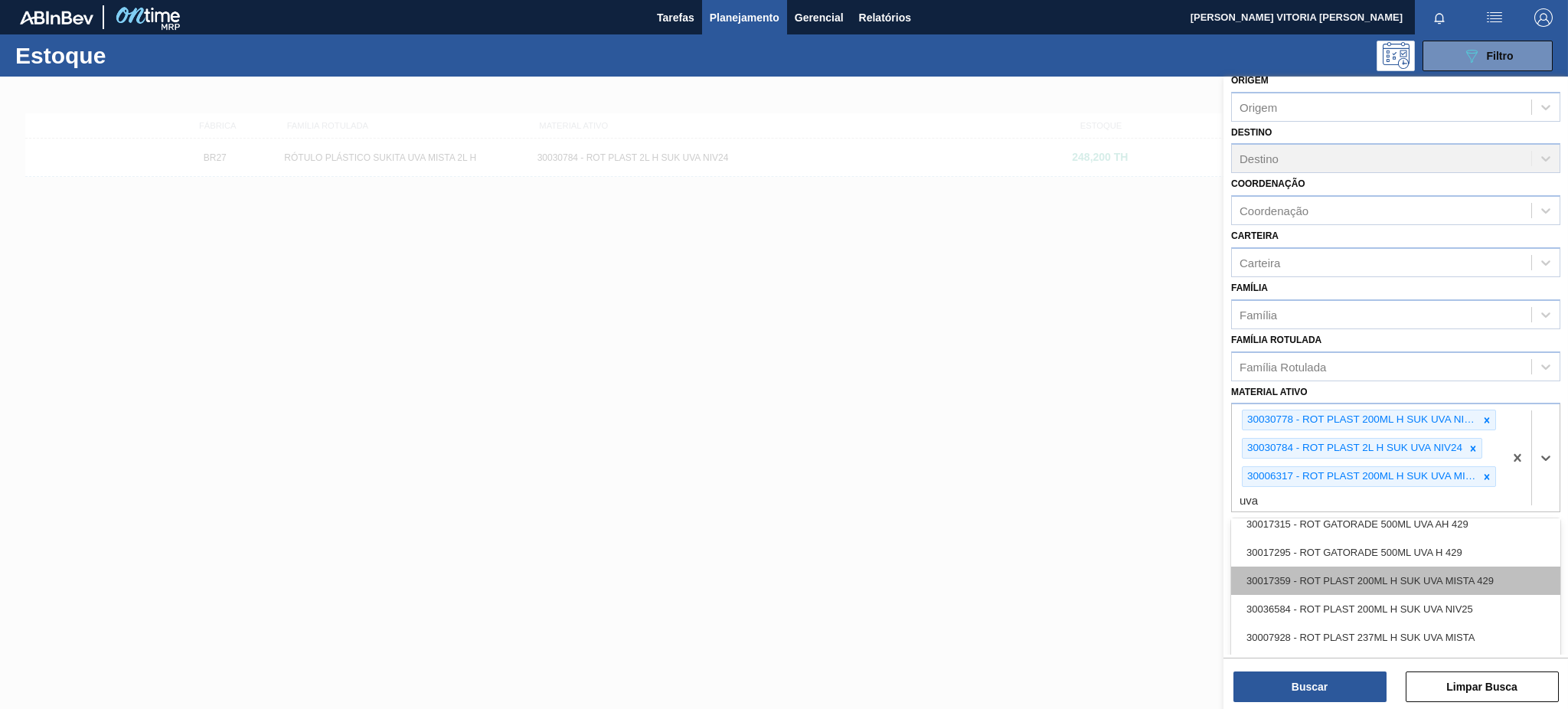
click at [1481, 581] on div "30017359 - ROT PLAST 200ML H SUK UVA MISTA 429" at bounding box center [1396, 580] width 329 height 28
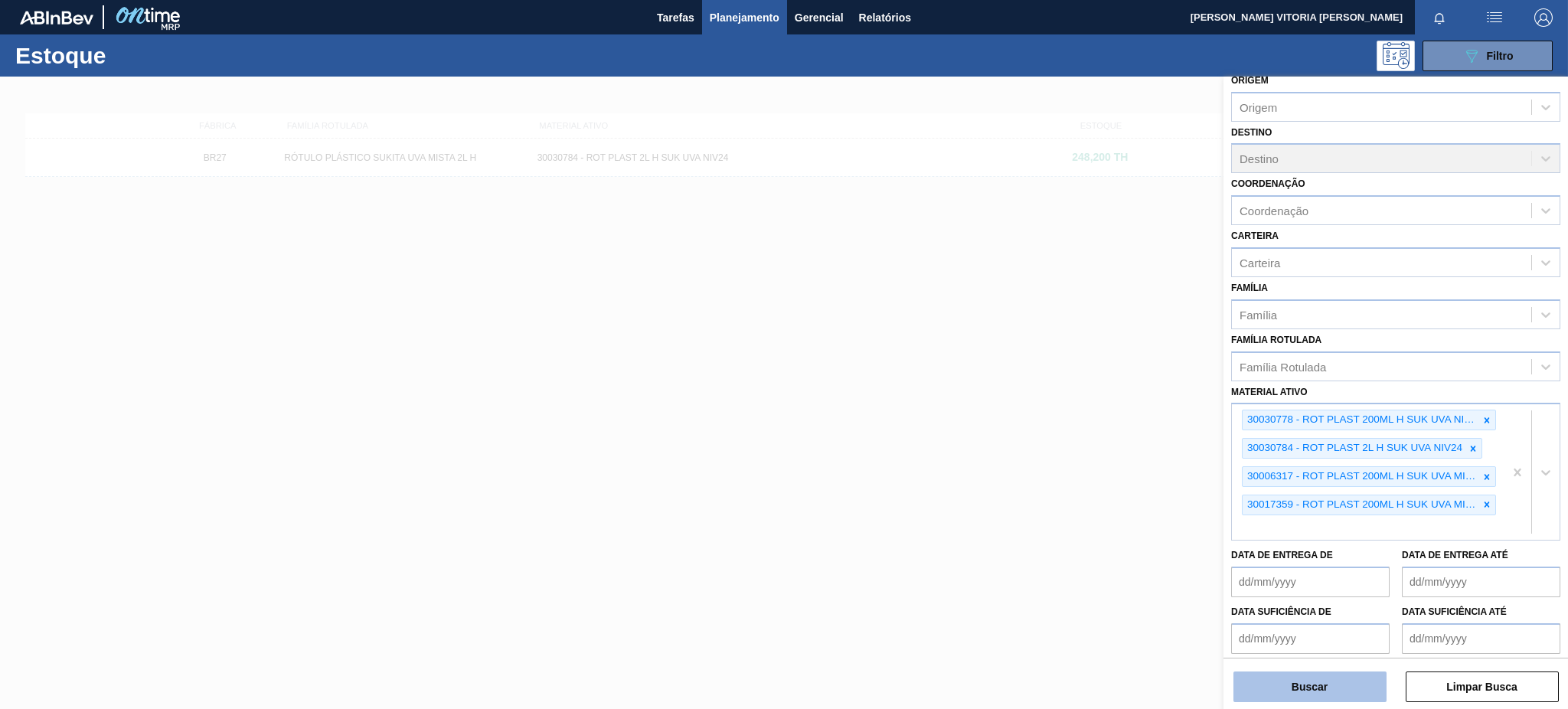
click at [1346, 683] on button "Buscar" at bounding box center [1310, 687] width 153 height 30
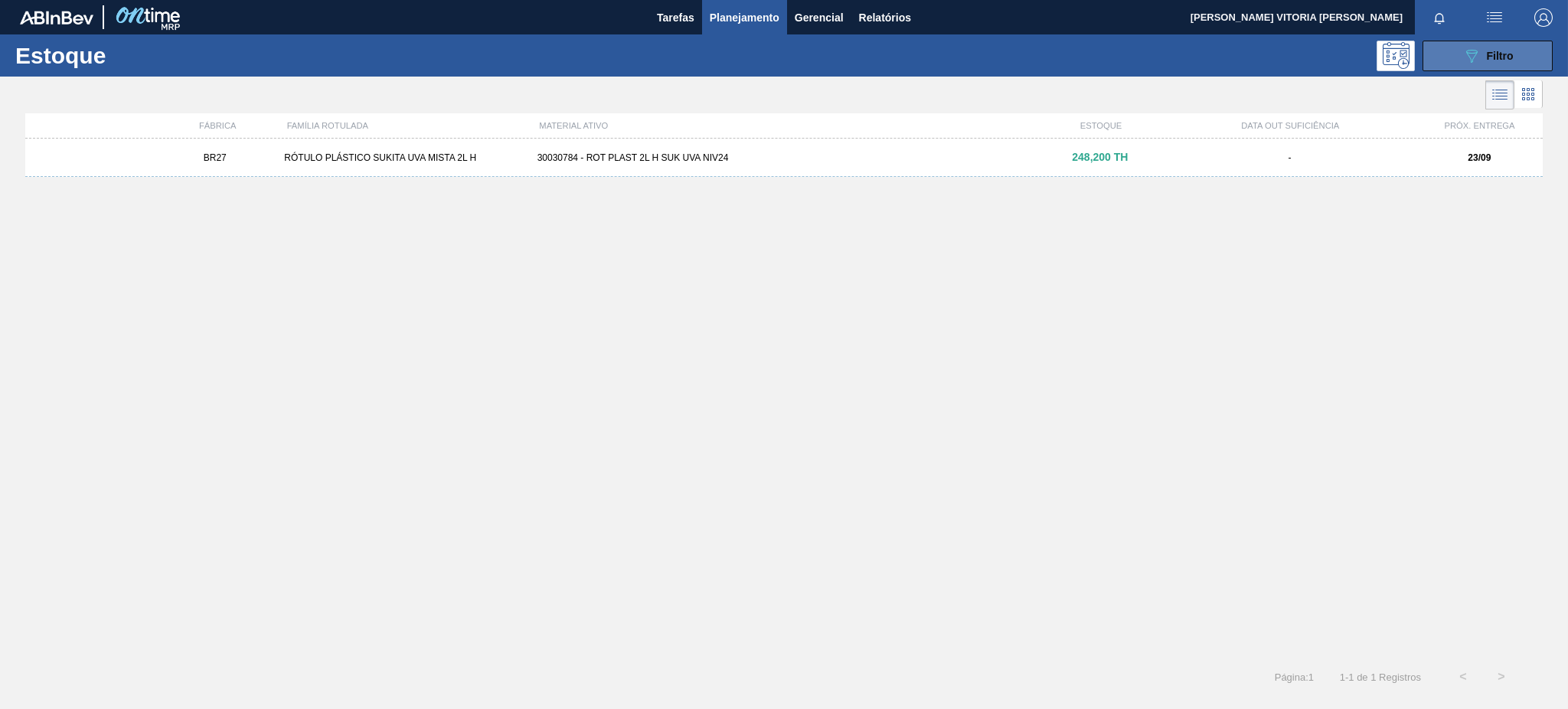
click at [1464, 58] on icon "089F7B8B-B2A5-4AFE-B5C0-19BA573D28AC" at bounding box center [1471, 55] width 18 height 18
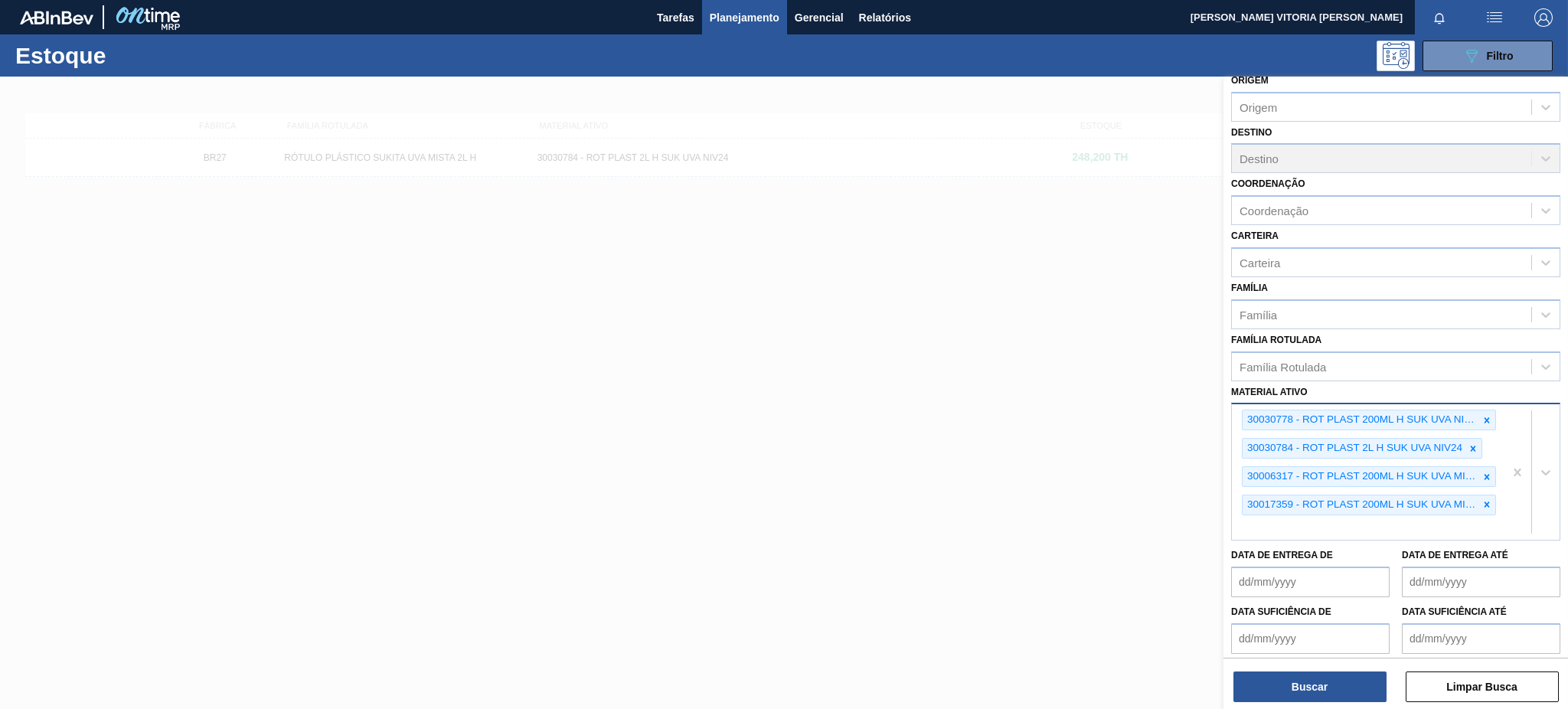
click at [1409, 526] on div "30030778 - ROT PLAST 200ML H SUK UVA NIV24 30030784 - ROT PLAST 2L H SUK UVA NI…" at bounding box center [1368, 472] width 272 height 135
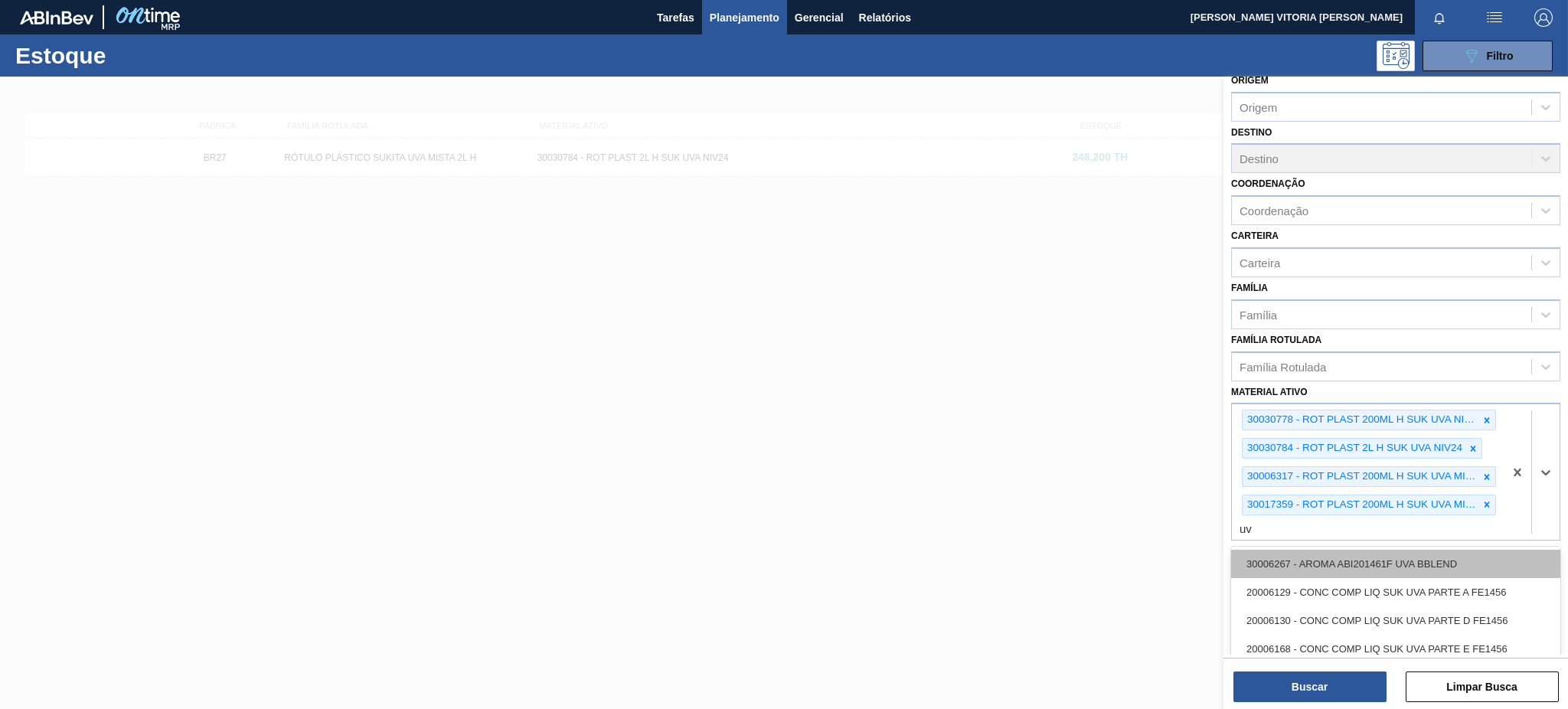
type ativo "uva"
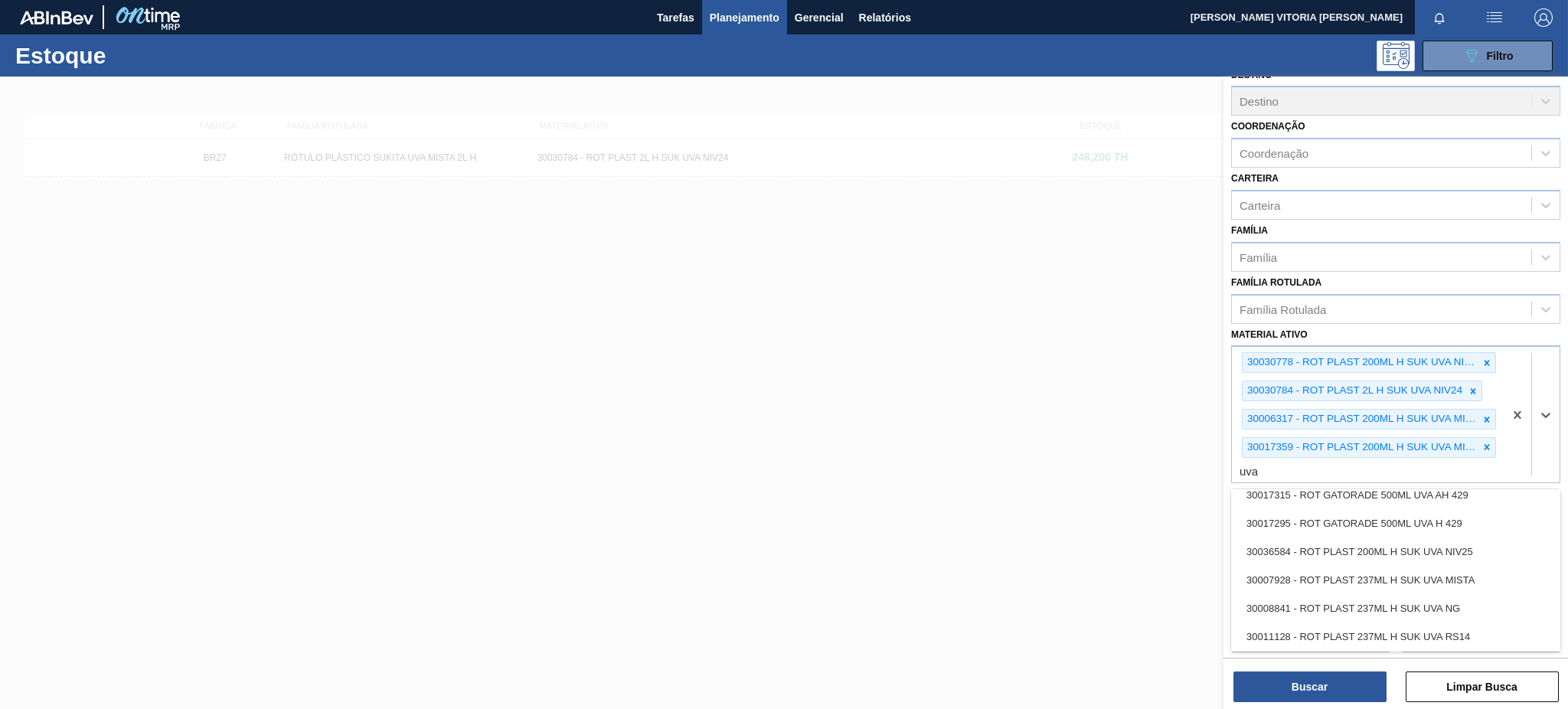
click at [1469, 550] on div "30036584 - ROT PLAST 200ML H SUK UVA NIV25" at bounding box center [1396, 551] width 329 height 28
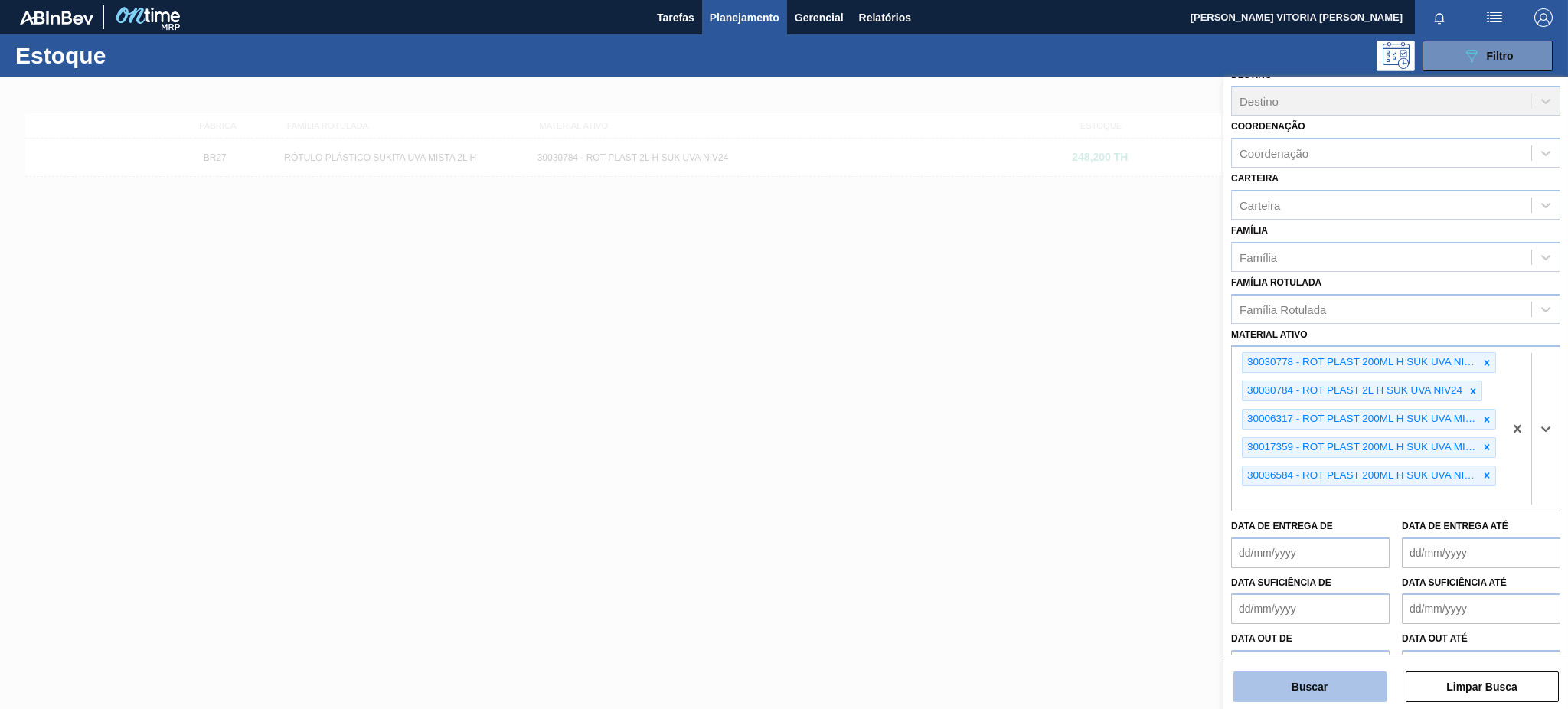
click at [1368, 681] on button "Buscar" at bounding box center [1310, 687] width 153 height 30
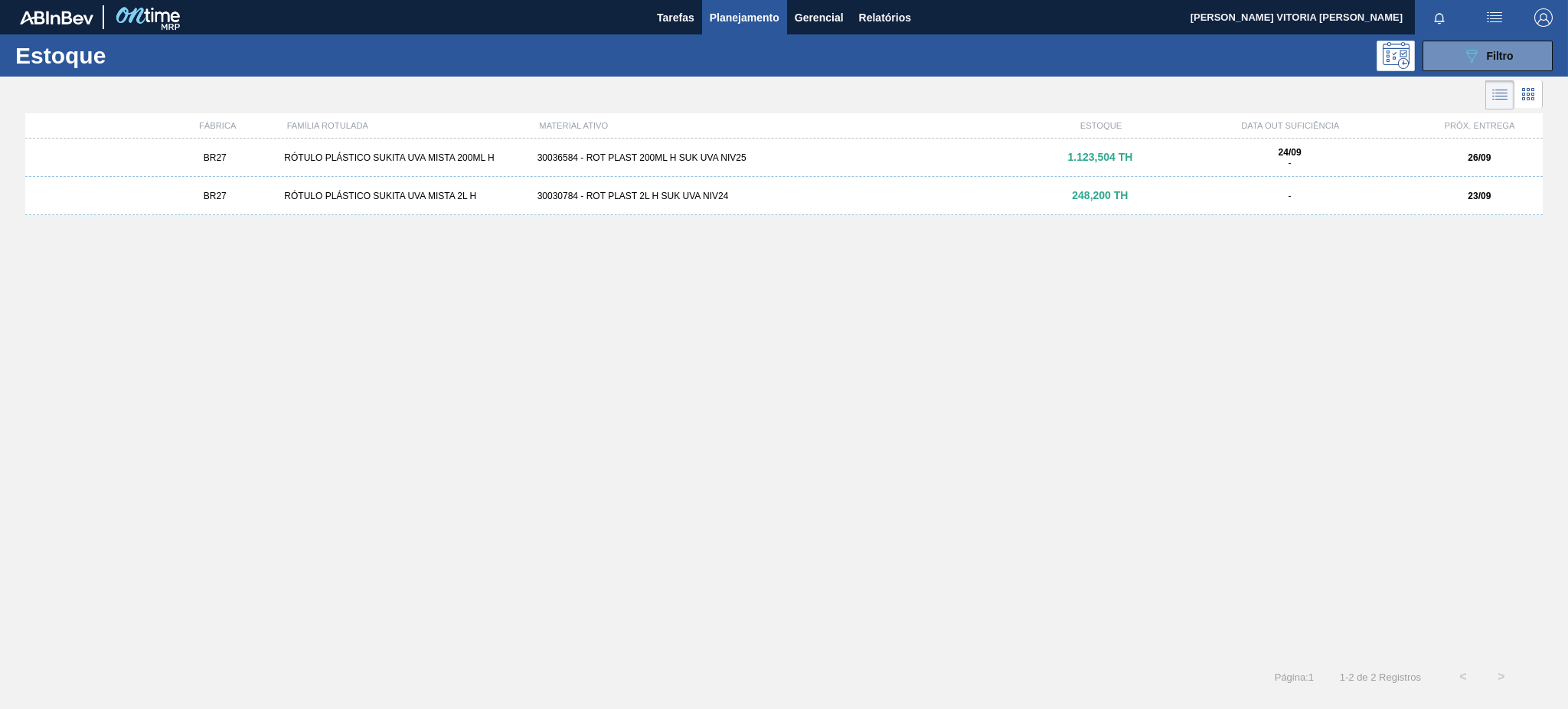
click at [1368, 157] on div "24/09 -" at bounding box center [1289, 157] width 240 height 22
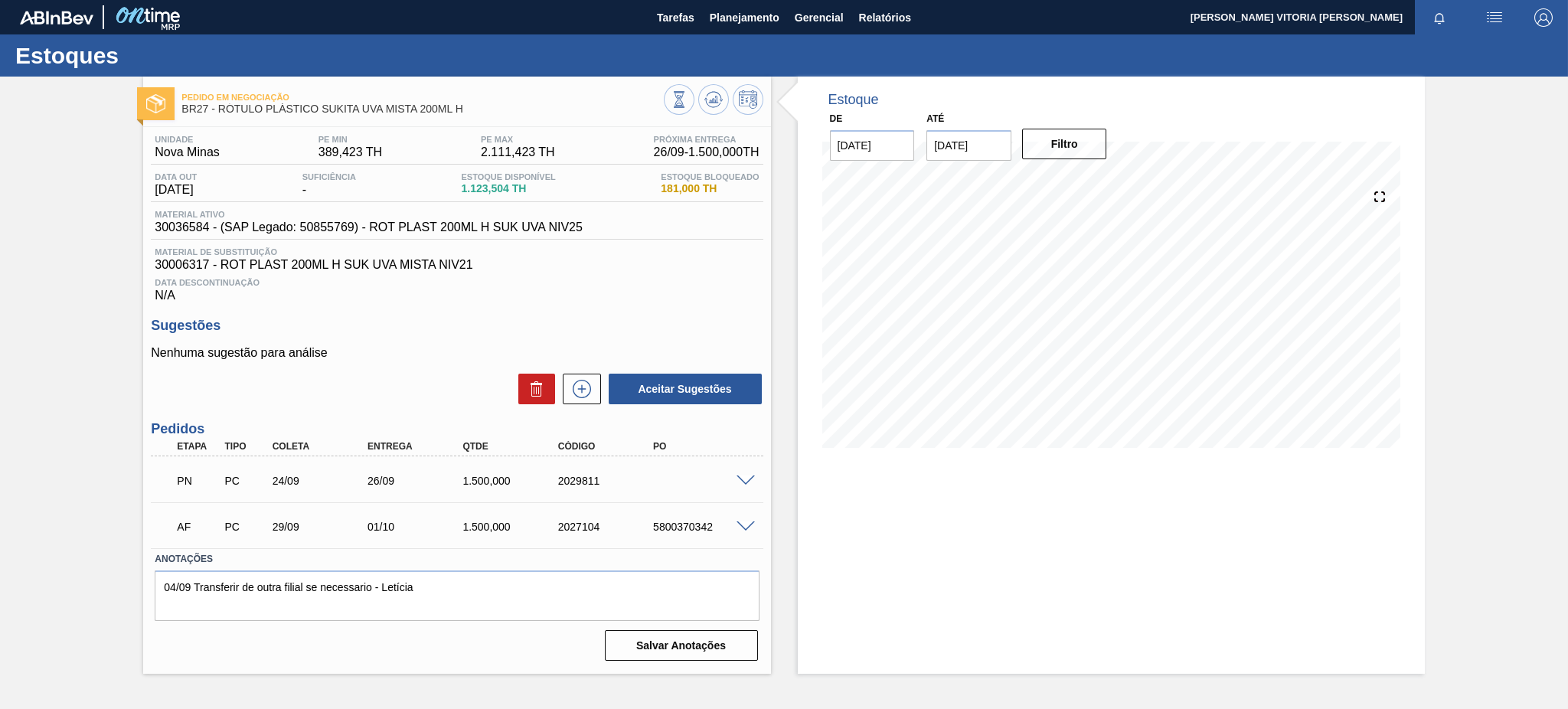
click at [740, 475] on span at bounding box center [745, 481] width 18 height 11
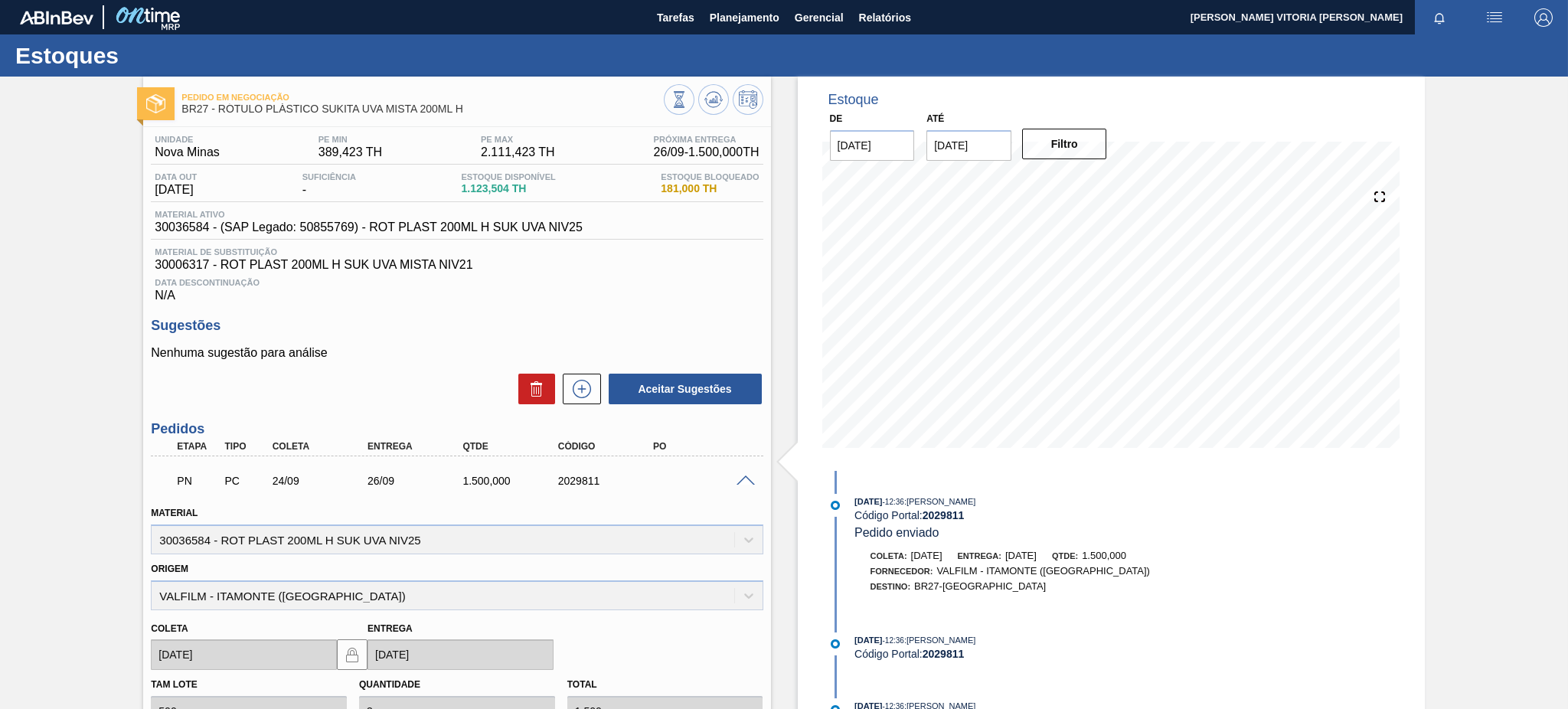
click at [736, 475] on span at bounding box center [745, 481] width 18 height 11
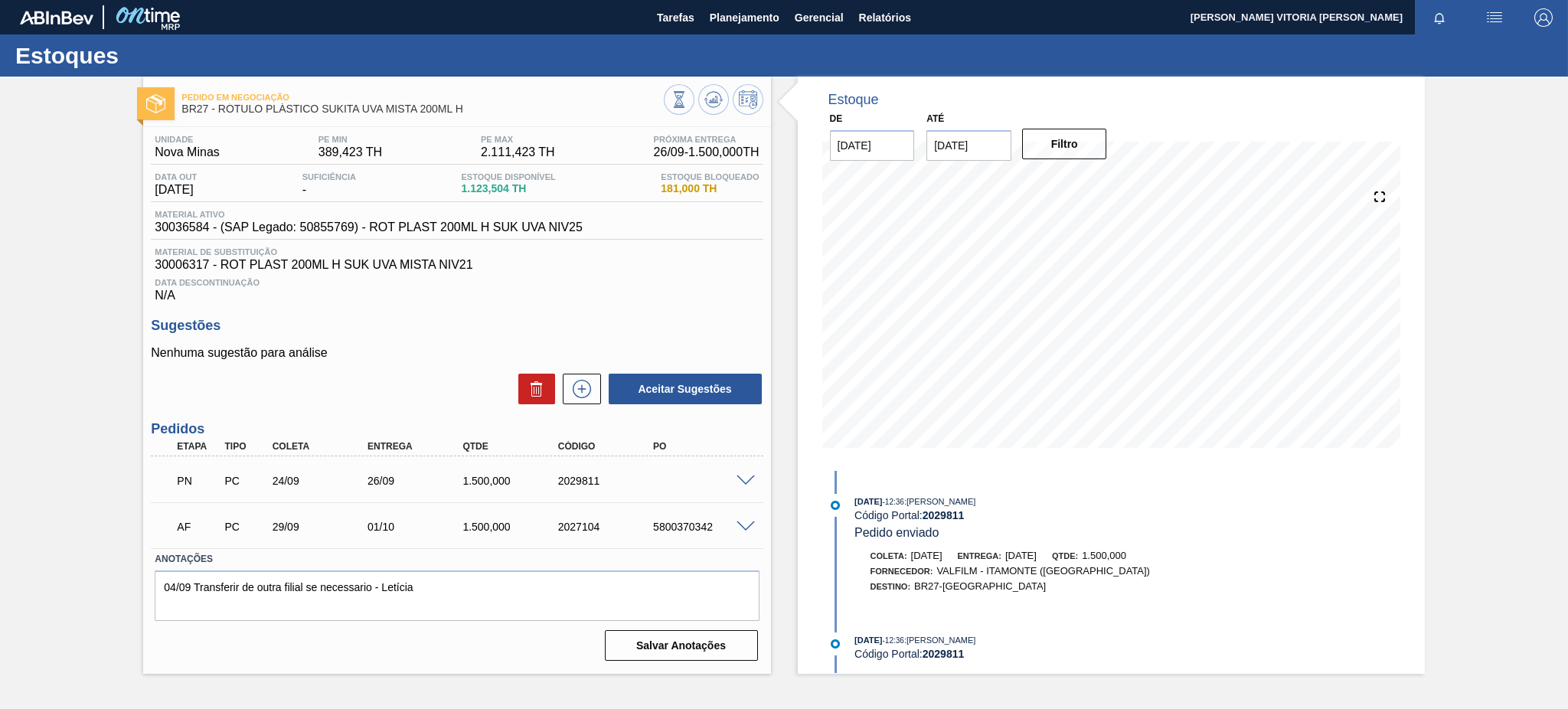
click at [734, 526] on div at bounding box center [748, 526] width 30 height 11
click at [743, 534] on div "AF PC 29/09 01/10 1.500,000 2027104 5800370342" at bounding box center [457, 526] width 612 height 38
click at [745, 524] on span at bounding box center [745, 527] width 18 height 11
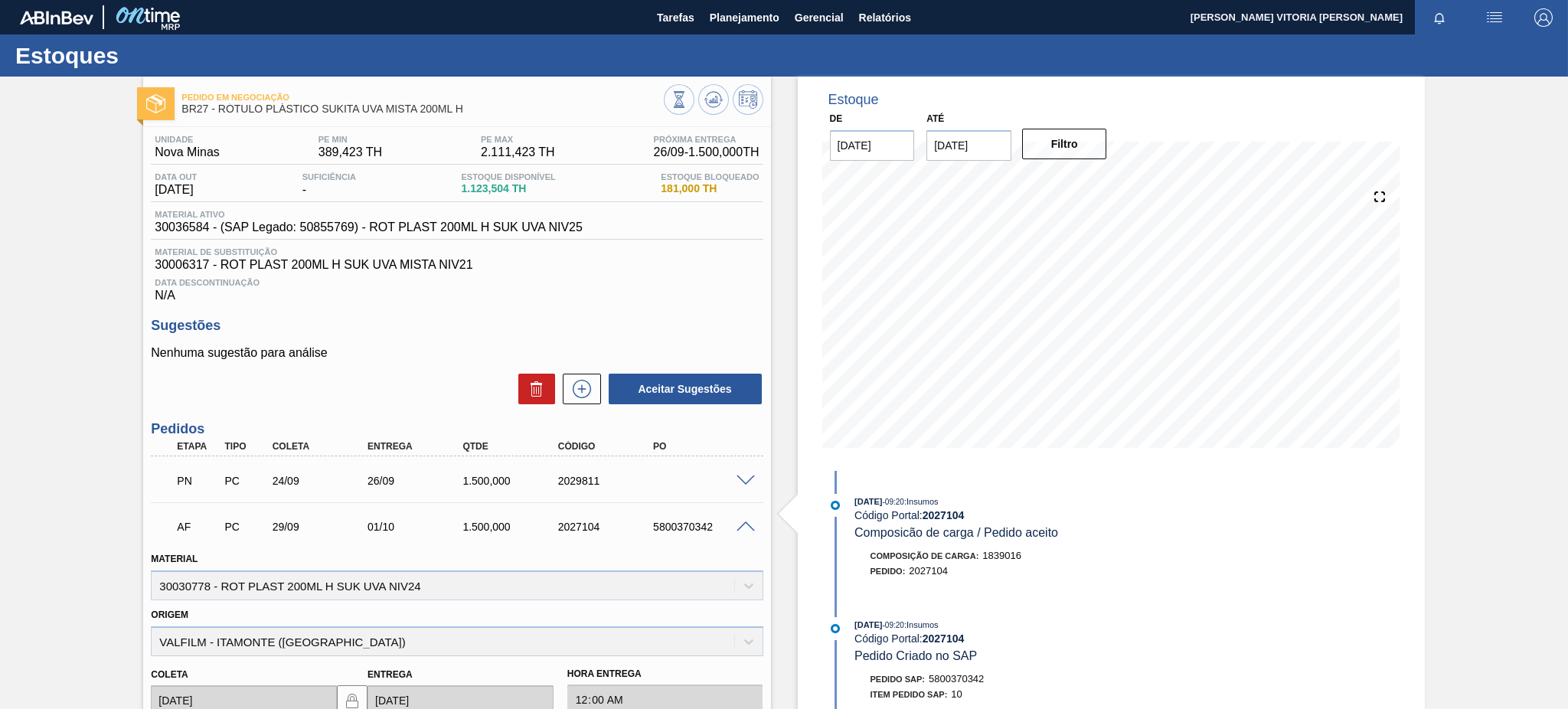
click at [745, 524] on span at bounding box center [745, 527] width 18 height 11
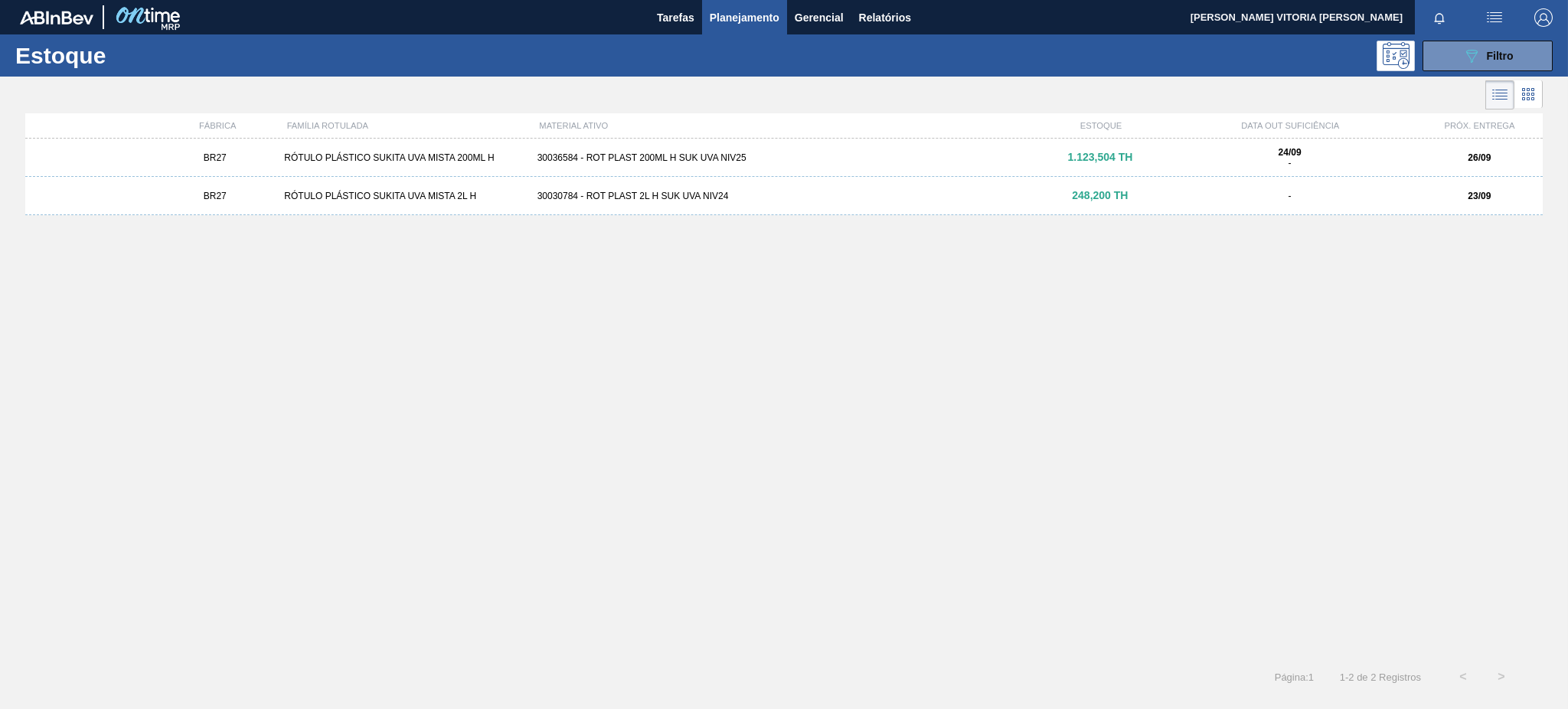
click at [1432, 202] on div "BR27 RÓTULO PLÁSTICO SUKITA UVA MISTA 2L H 30030784 - ROT PLAST 2L H SUK UVA NI…" at bounding box center [784, 196] width 1518 height 38
